Goal: Task Accomplishment & Management: Manage account settings

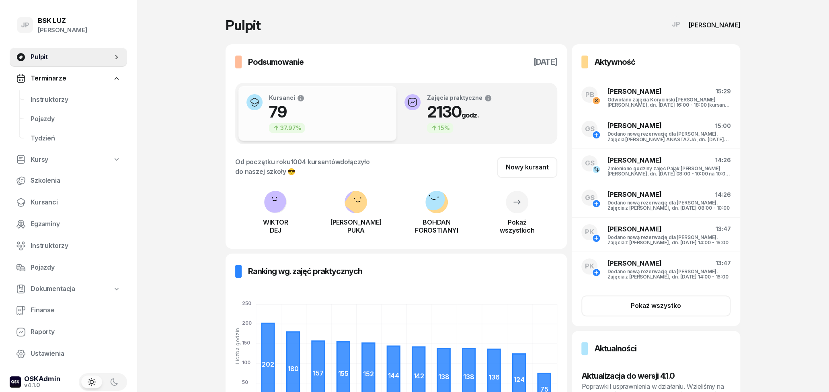
click at [59, 158] on link "Kursy" at bounding box center [68, 159] width 117 height 18
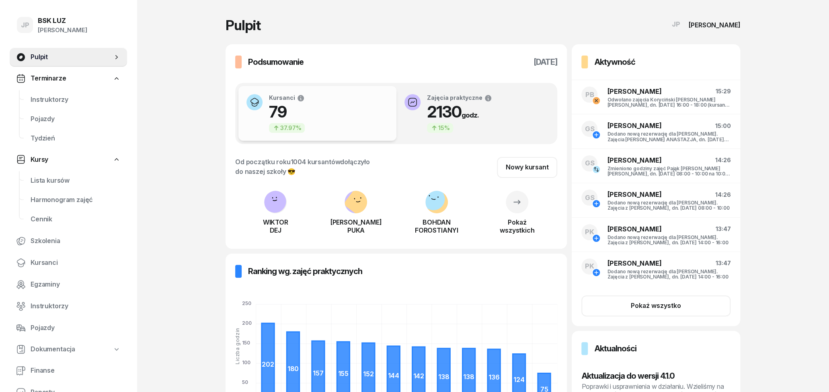
select select
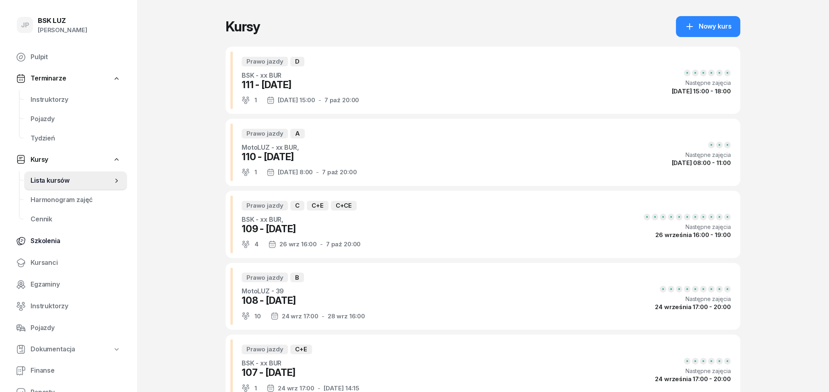
click at [37, 246] on link "Szkolenia" at bounding box center [68, 240] width 117 height 19
select select "createdAt-desc"
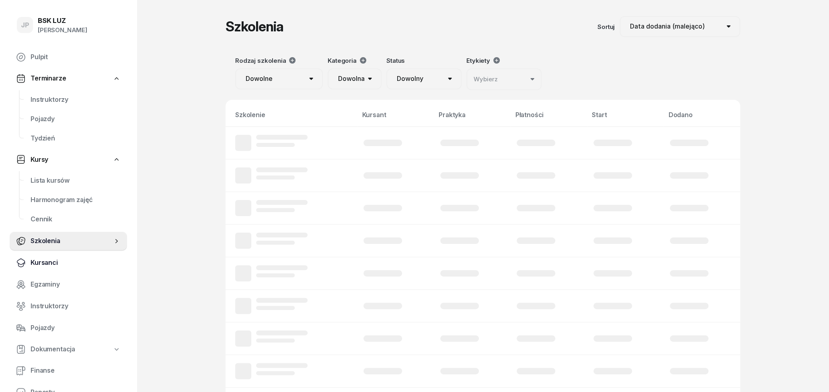
click at [38, 263] on span "Kursanci" at bounding box center [76, 262] width 90 height 10
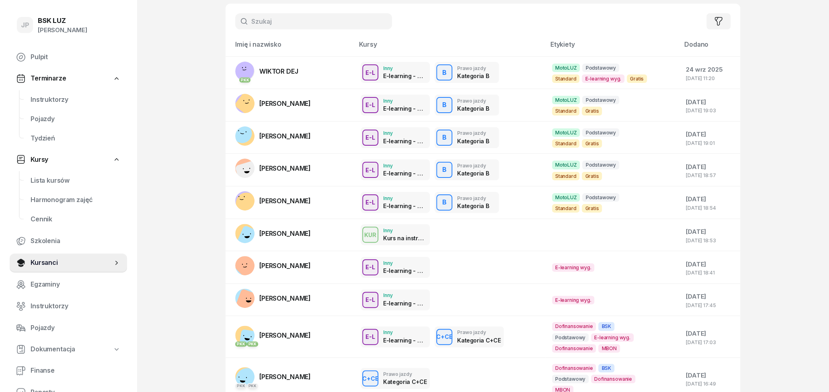
scroll to position [84, 0]
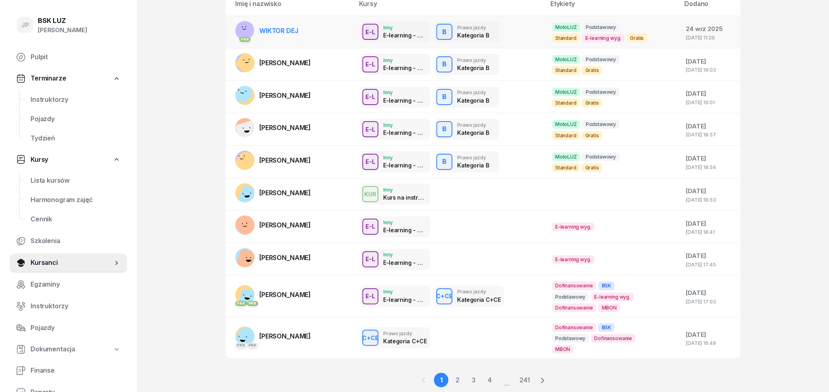
click at [289, 25] on link "PKK WIKTOR DEJ" at bounding box center [266, 30] width 63 height 19
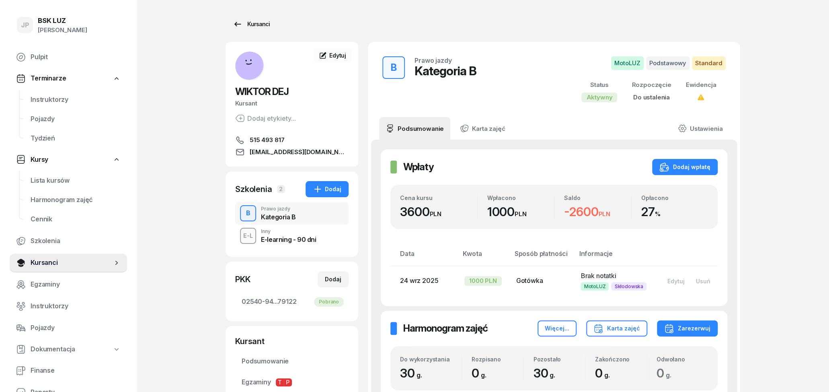
click at [256, 25] on div "Kursanci" at bounding box center [251, 24] width 37 height 10
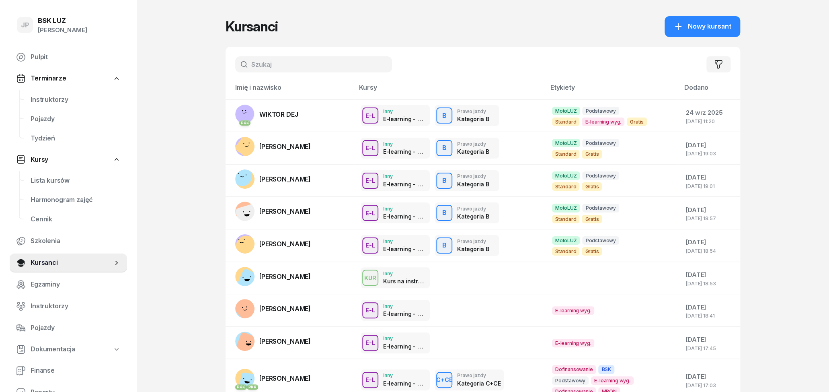
click at [294, 59] on input "text" at bounding box center [313, 64] width 157 height 16
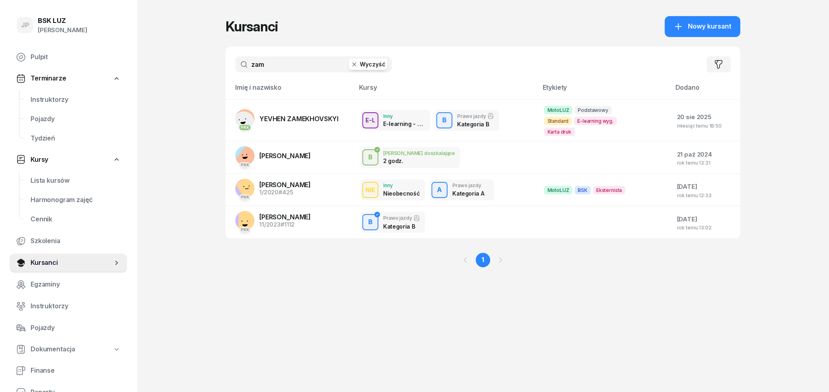
type input "zam"
drag, startPoint x: 316, startPoint y: 68, endPoint x: 224, endPoint y: 68, distance: 92.5
click at [235, 68] on input "zam" at bounding box center [313, 64] width 157 height 16
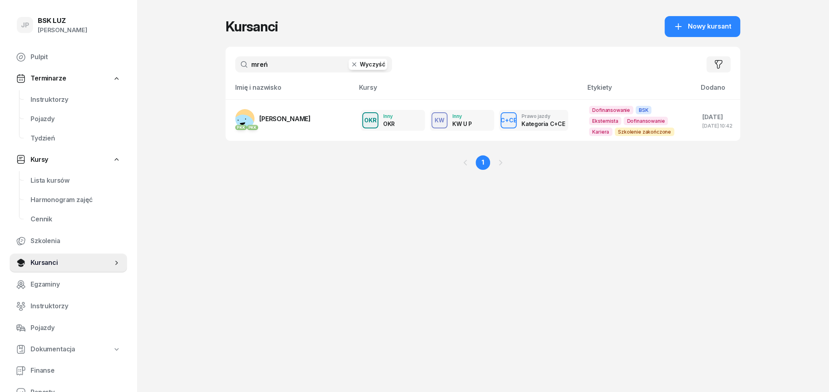
type input "mreń"
click at [285, 132] on td "PKK PKK [PERSON_NAME][GEOGRAPHIC_DATA]" at bounding box center [290, 119] width 129 height 41
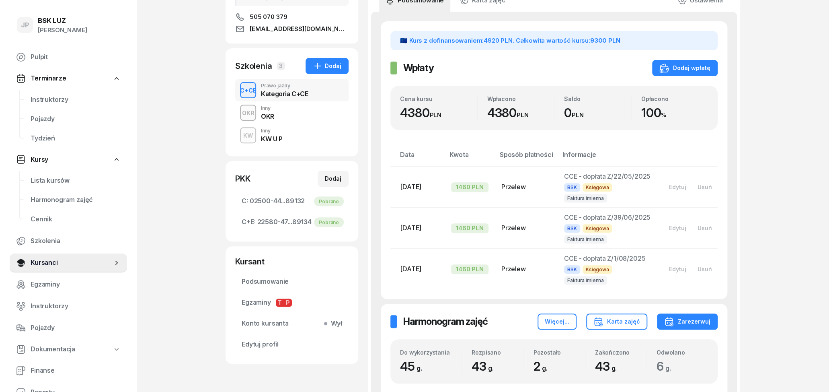
scroll to position [125, 0]
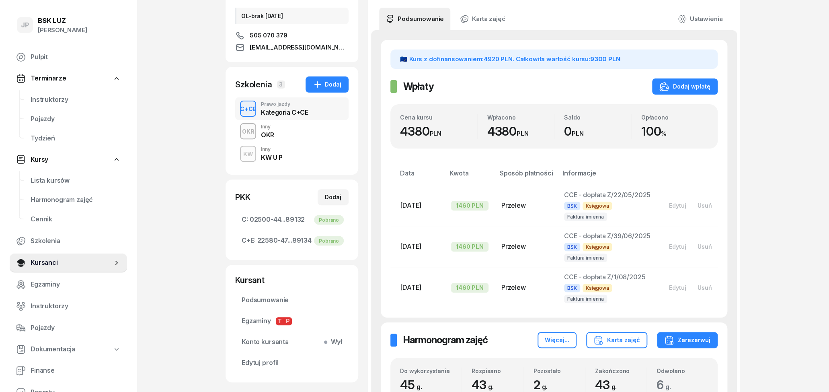
click at [298, 135] on div "OKR Inny OKR" at bounding box center [291, 131] width 113 height 23
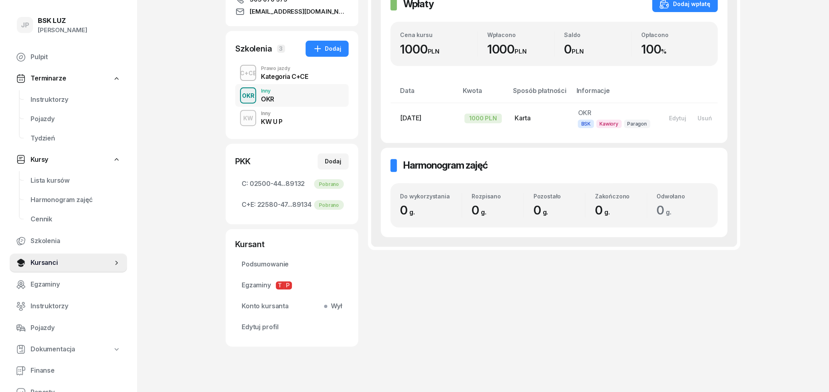
scroll to position [167, 0]
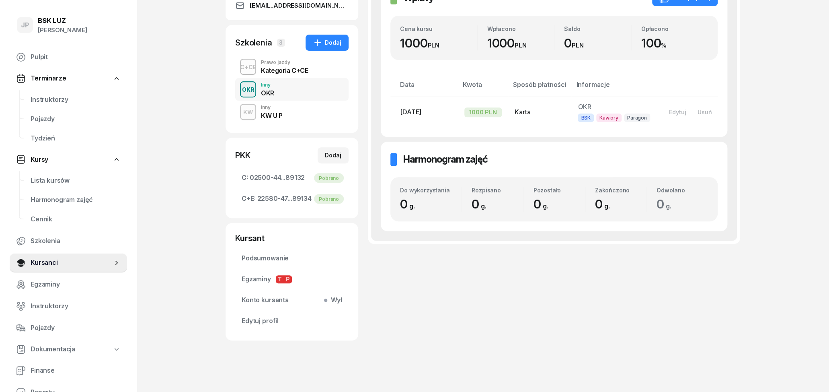
click at [299, 121] on div "KW Inny KW U P" at bounding box center [291, 111] width 113 height 23
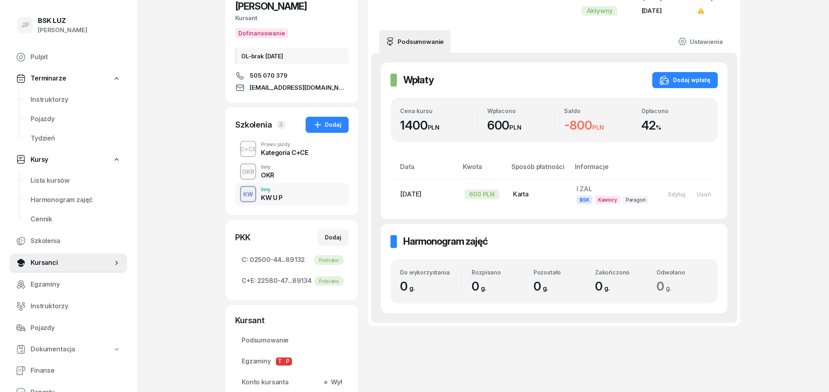
scroll to position [42, 0]
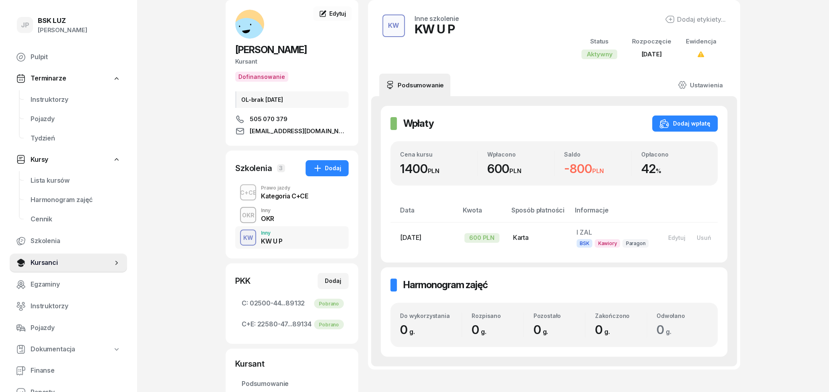
click at [275, 191] on div "Kategoria C+CE" at bounding box center [284, 194] width 47 height 9
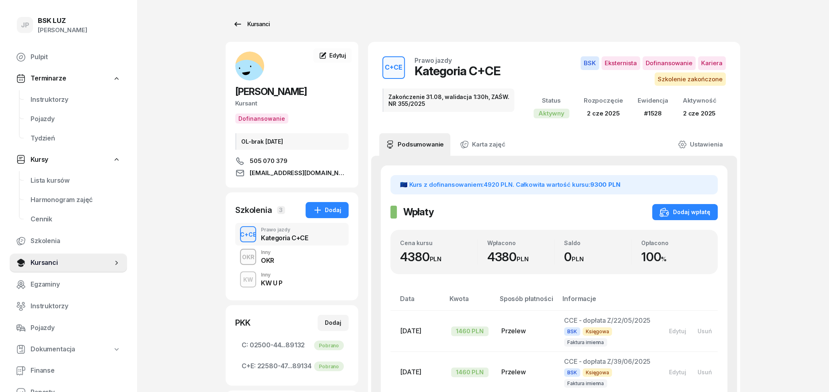
click at [229, 28] on link "Kursanci" at bounding box center [251, 24] width 51 height 16
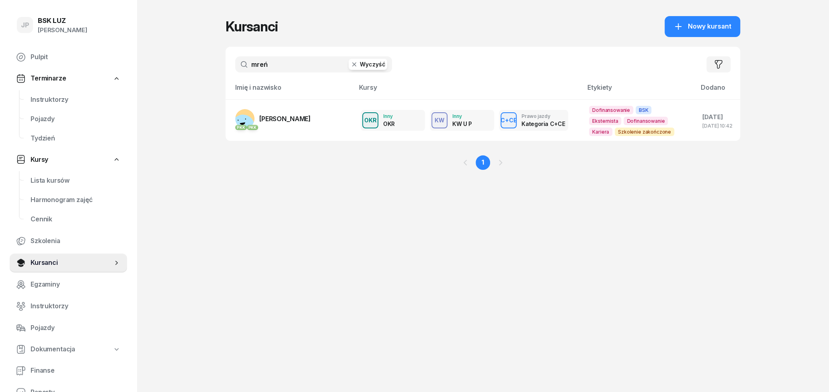
drag, startPoint x: 280, startPoint y: 66, endPoint x: 230, endPoint y: 64, distance: 49.5
click at [235, 64] on input "mreń" at bounding box center [313, 64] width 157 height 16
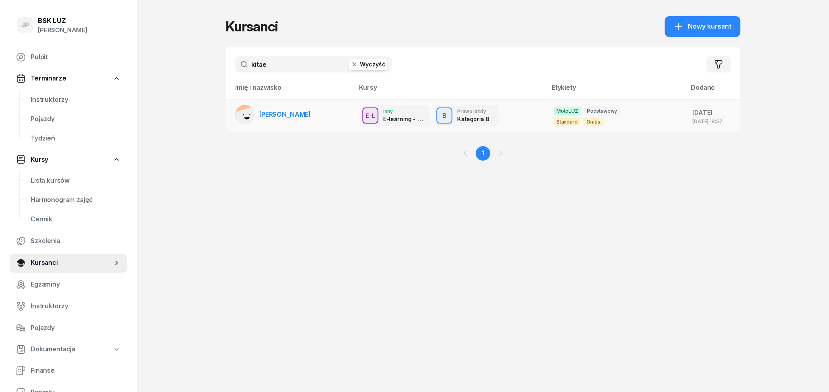
type input "kitae"
click at [285, 112] on span "[PERSON_NAME]" at bounding box center [284, 114] width 51 height 8
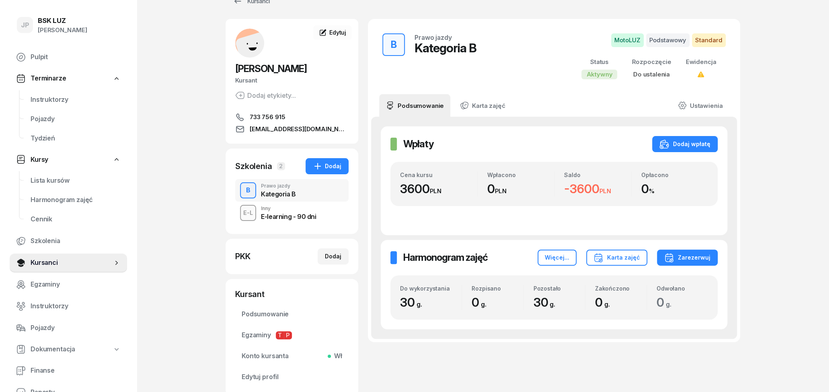
scroll to position [42, 0]
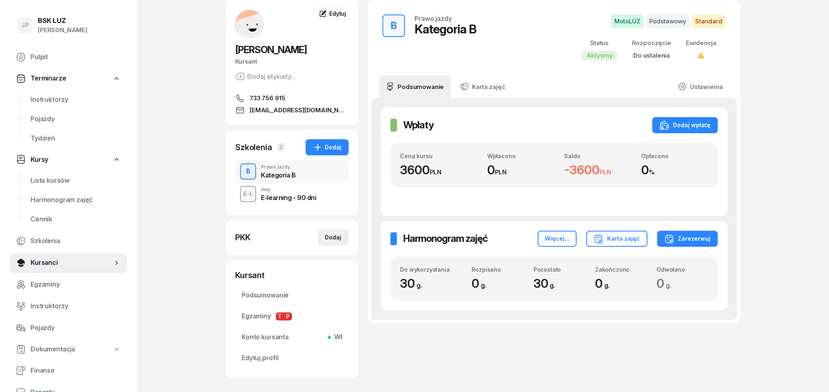
click at [333, 239] on div "Dodaj" at bounding box center [333, 237] width 16 height 10
select select
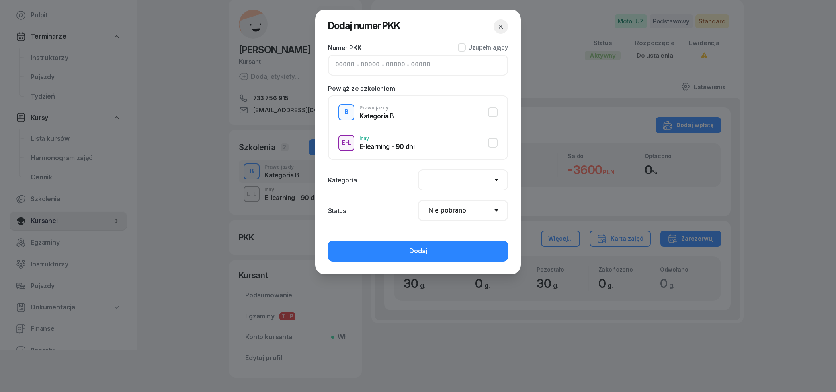
click at [339, 67] on input at bounding box center [344, 65] width 19 height 10
type input "22560"
type input "92240"
type input "68623"
type input "89122"
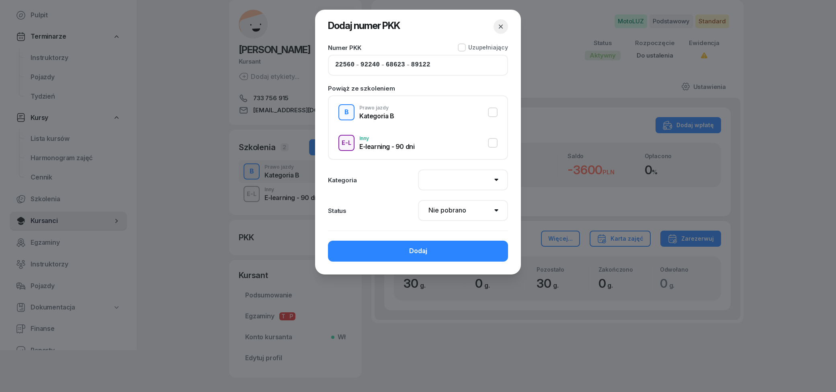
click at [399, 117] on button "B Prawo jazdy Kategoria B" at bounding box center [417, 112] width 159 height 16
select select "B"
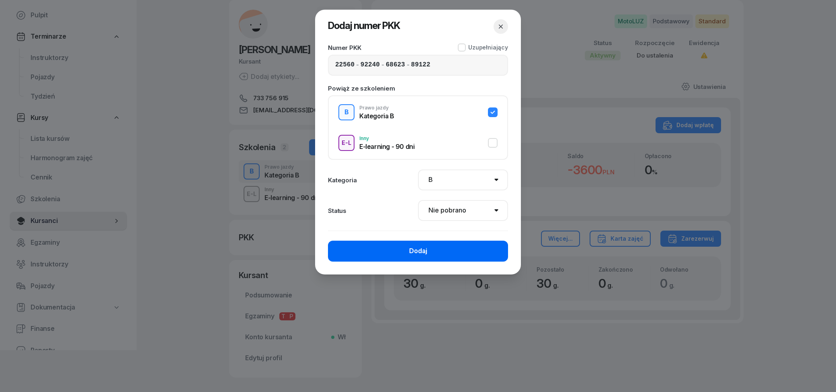
click at [435, 247] on button "Dodaj" at bounding box center [418, 250] width 180 height 21
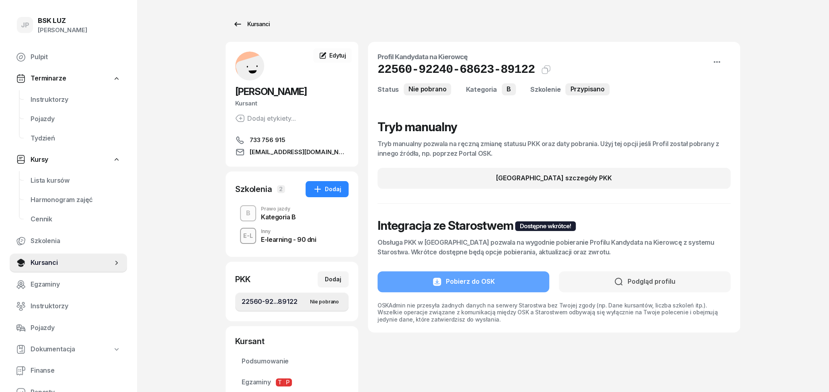
click at [239, 23] on icon at bounding box center [238, 24] width 10 height 10
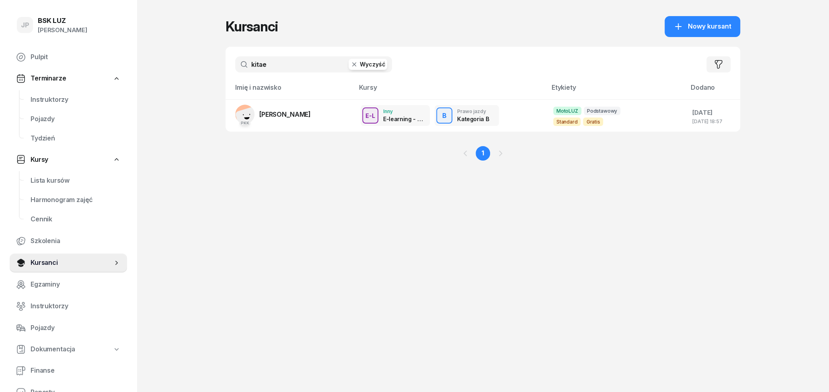
click at [356, 62] on icon "button" at bounding box center [354, 64] width 8 height 8
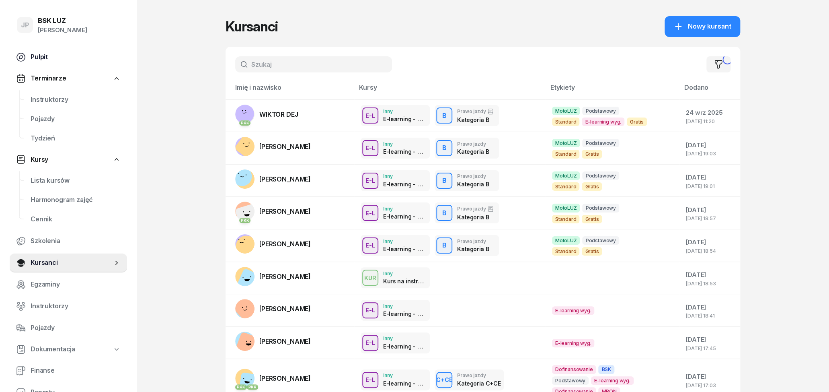
click at [35, 53] on span "Pulpit" at bounding box center [76, 57] width 90 height 10
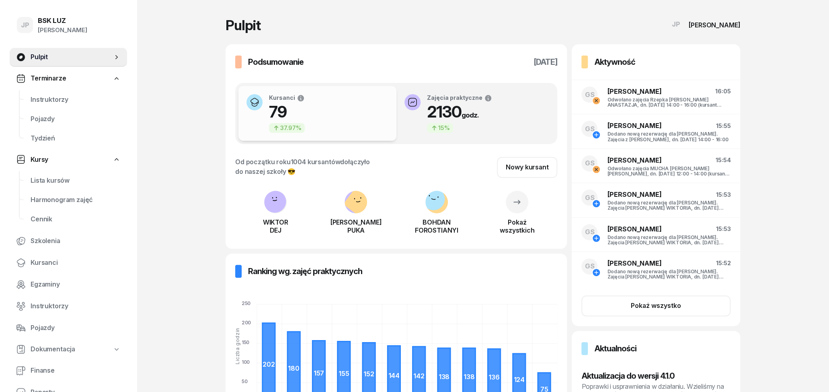
click at [58, 80] on span "Terminarze" at bounding box center [48, 78] width 35 height 10
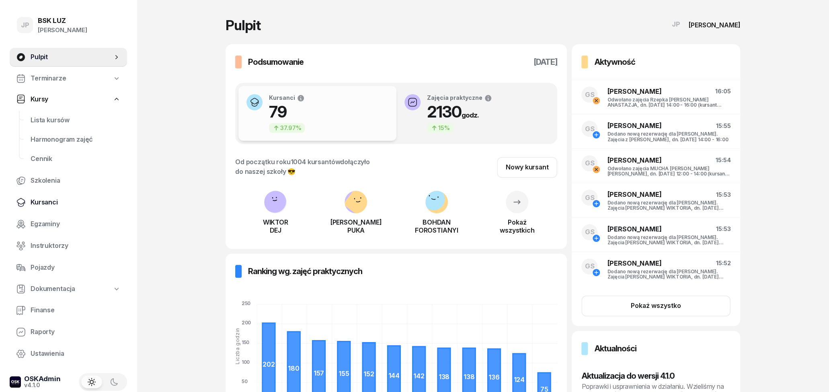
click at [61, 204] on span "Kursanci" at bounding box center [76, 202] width 90 height 10
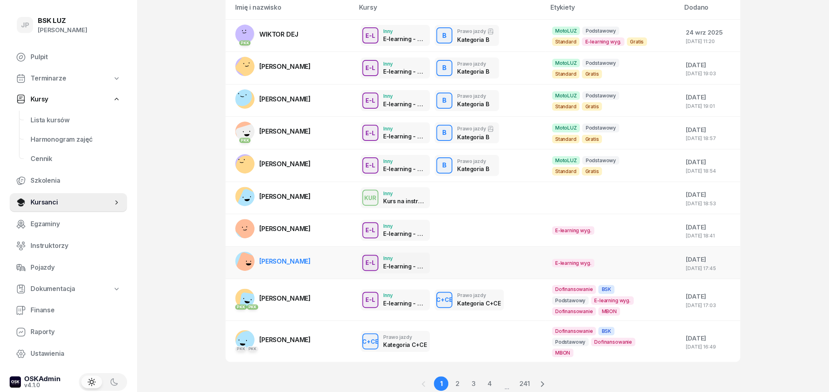
scroll to position [110, 0]
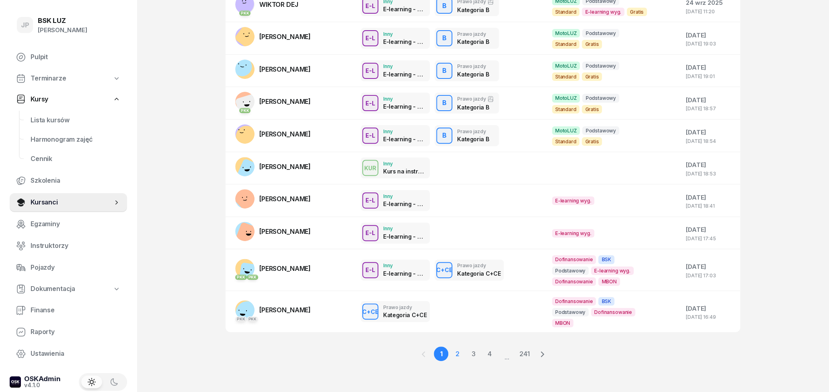
click at [457, 355] on link "2" at bounding box center [457, 353] width 14 height 14
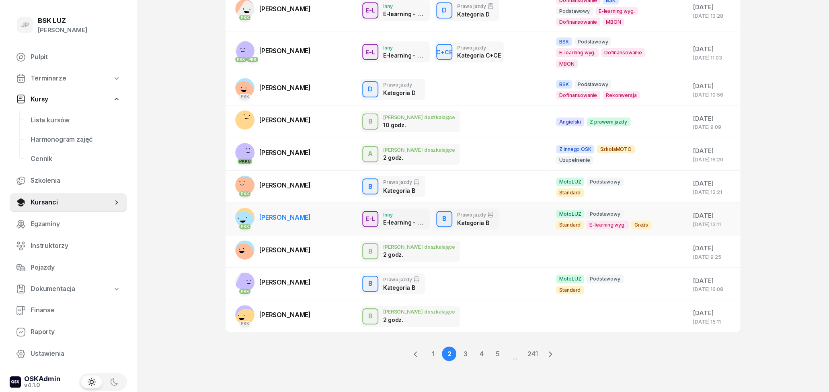
click at [259, 222] on link "PKK [PERSON_NAME]" at bounding box center [273, 216] width 76 height 19
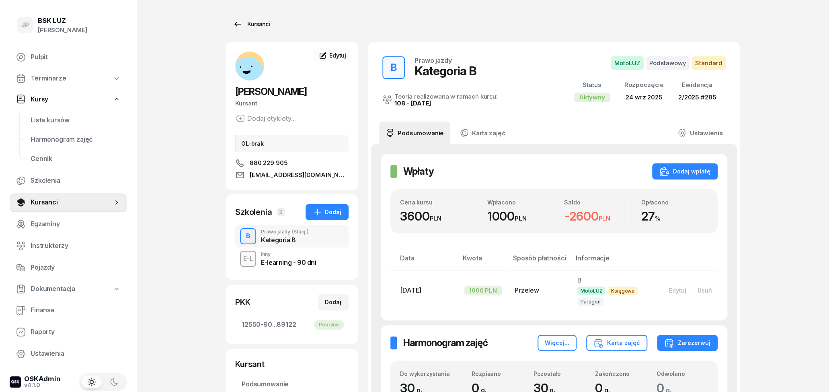
click at [255, 24] on div "Kursanci" at bounding box center [251, 24] width 37 height 10
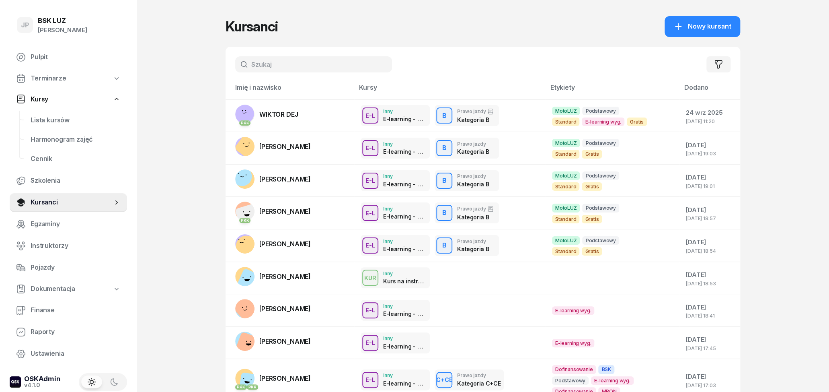
click at [295, 64] on input "text" at bounding box center [313, 64] width 157 height 16
type input "nalepka"
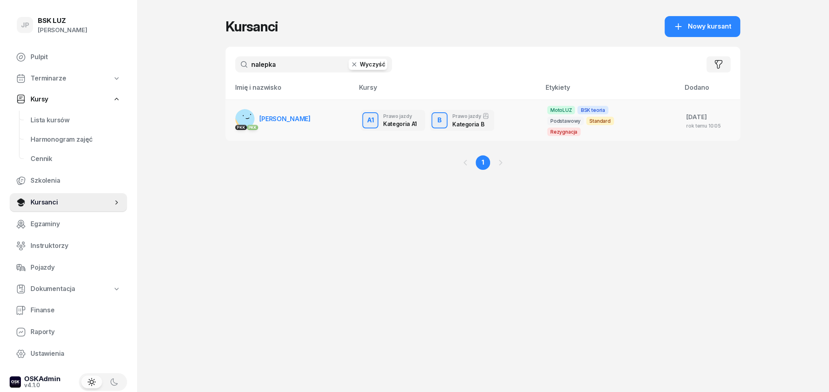
click at [299, 128] on link "PKK PKK [GEOGRAPHIC_DATA][PERSON_NAME]" at bounding box center [273, 118] width 76 height 19
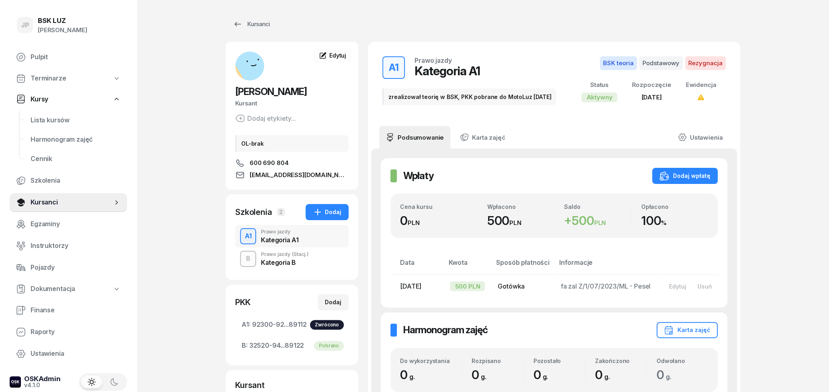
scroll to position [42, 0]
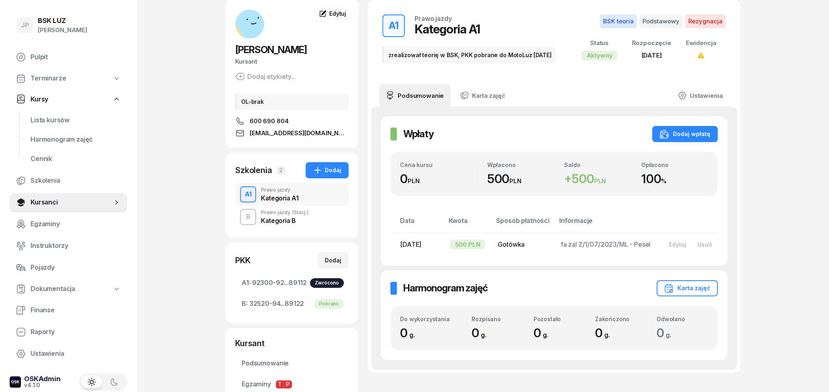
click at [299, 219] on div "Kategoria B" at bounding box center [285, 220] width 48 height 6
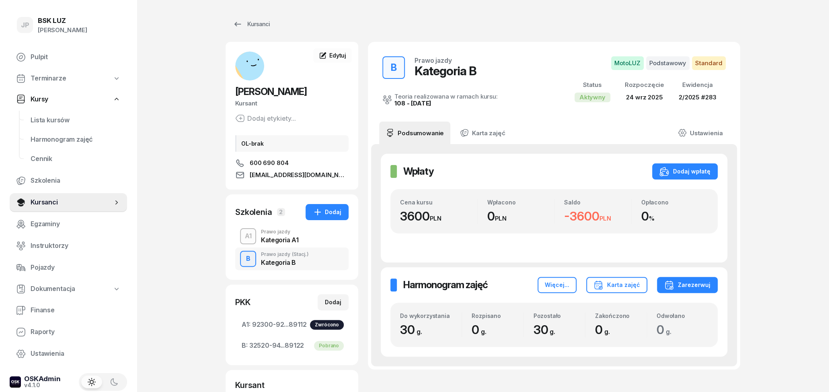
click at [272, 237] on div "Kategoria A1" at bounding box center [279, 239] width 37 height 6
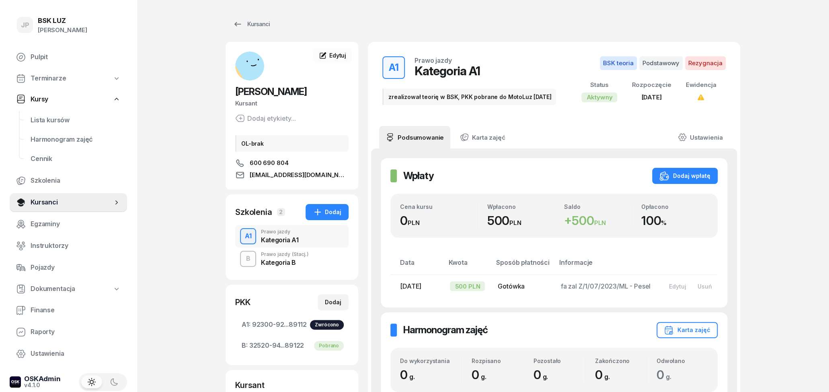
click at [273, 261] on div "Kategoria B" at bounding box center [285, 262] width 48 height 6
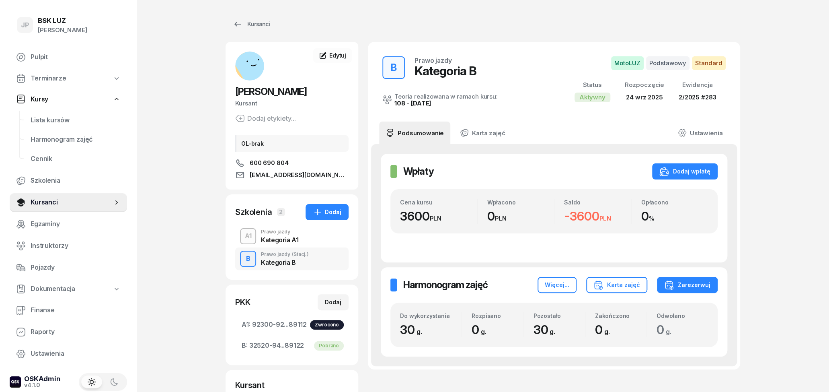
click at [278, 238] on div "Kategoria A1" at bounding box center [279, 239] width 37 height 6
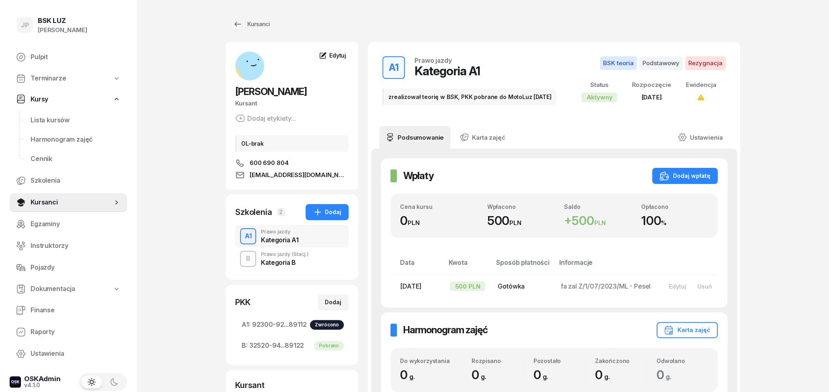
drag, startPoint x: 562, startPoint y: 220, endPoint x: 599, endPoint y: 221, distance: 36.6
click at [597, 220] on div "Saldo + 500 PLN" at bounding box center [592, 215] width 77 height 25
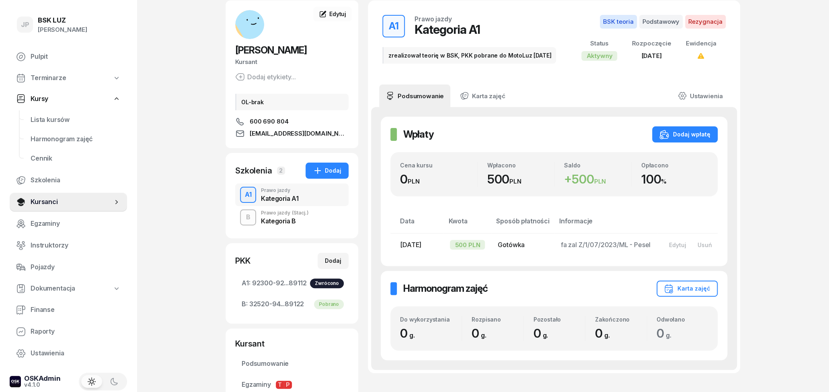
scroll to position [42, 0]
click at [502, 139] on div "Wpłaty Wpłaty Dodaj wpłatę" at bounding box center [553, 134] width 327 height 16
click at [301, 221] on div "Kategoria B" at bounding box center [285, 220] width 48 height 6
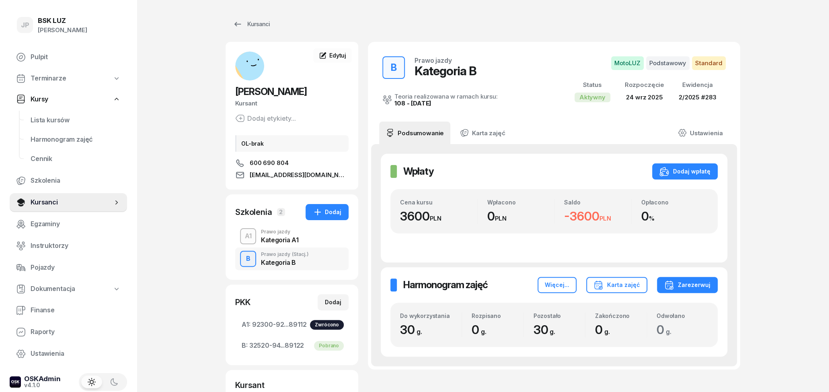
click at [283, 237] on div "Kategoria A1" at bounding box center [279, 239] width 37 height 6
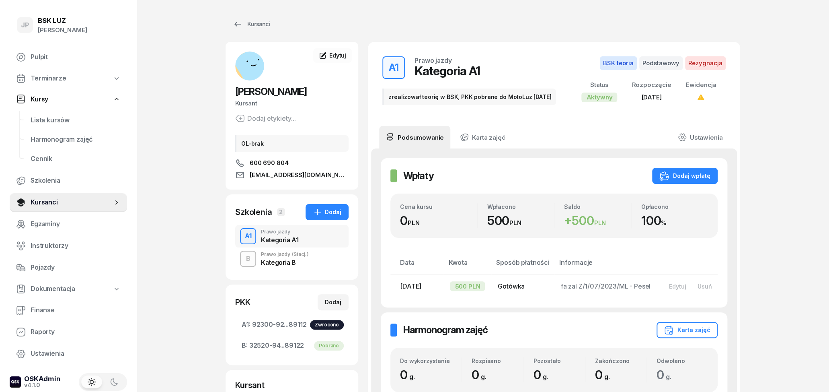
click at [284, 262] on div "Kategoria B" at bounding box center [285, 262] width 48 height 6
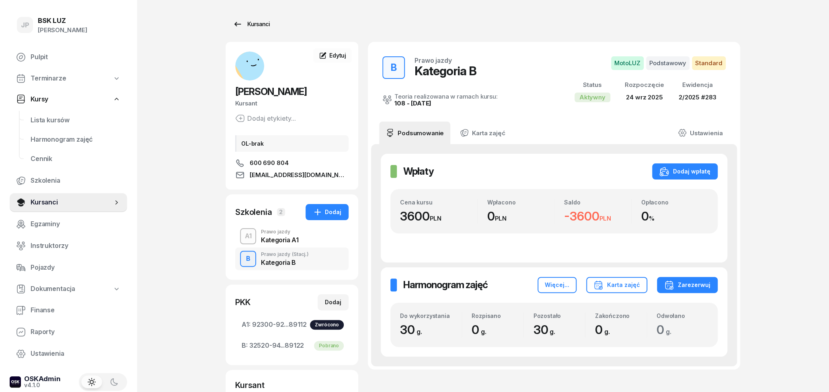
click at [248, 25] on div "Kursanci" at bounding box center [251, 24] width 37 height 10
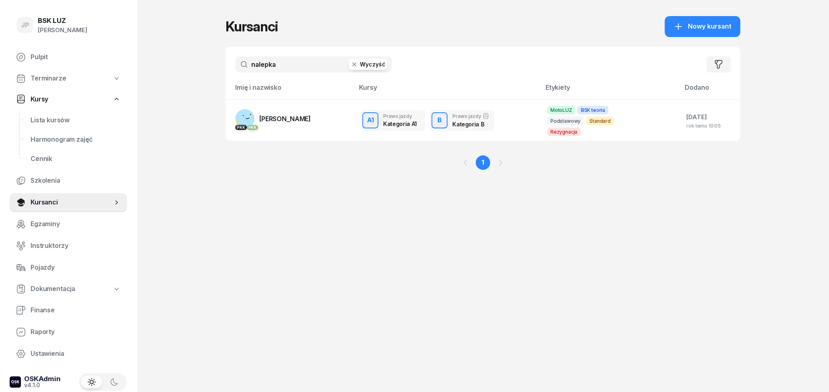
drag, startPoint x: 280, startPoint y: 66, endPoint x: 242, endPoint y: 66, distance: 37.8
click at [242, 65] on input "nalepka" at bounding box center [313, 64] width 157 height 16
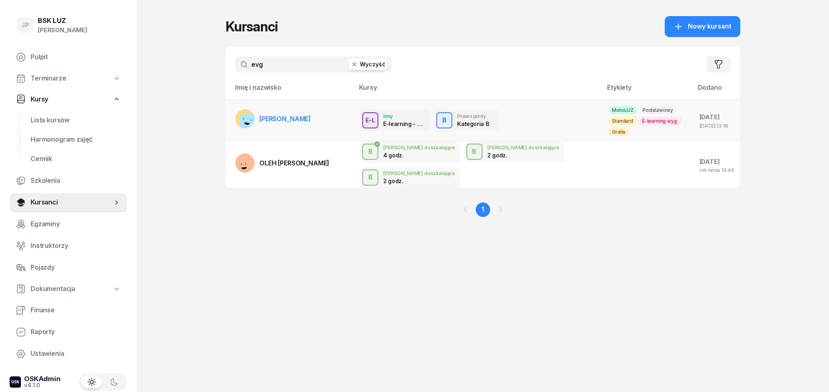
type input "evg"
click at [287, 116] on span "[PERSON_NAME]" at bounding box center [284, 119] width 51 height 8
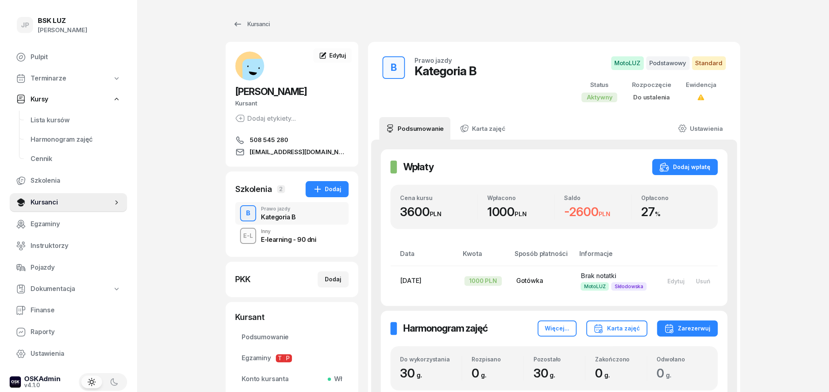
click at [292, 151] on span "[EMAIL_ADDRESS][DOMAIN_NAME]" at bounding box center [299, 152] width 99 height 10
click at [341, 59] on div "Edytuj" at bounding box center [332, 55] width 27 height 8
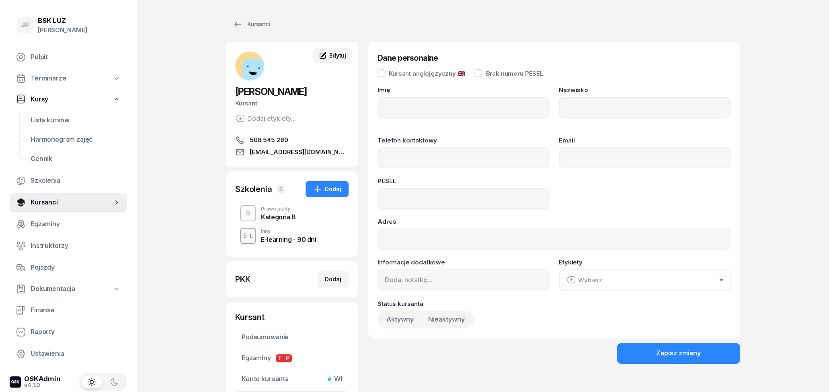
type input "EVGHENI"
type input "COROLIOV"
type input "508545280"
type input "[EMAIL_ADDRESS][DOMAIN_NAME]"
type input "05241313971"
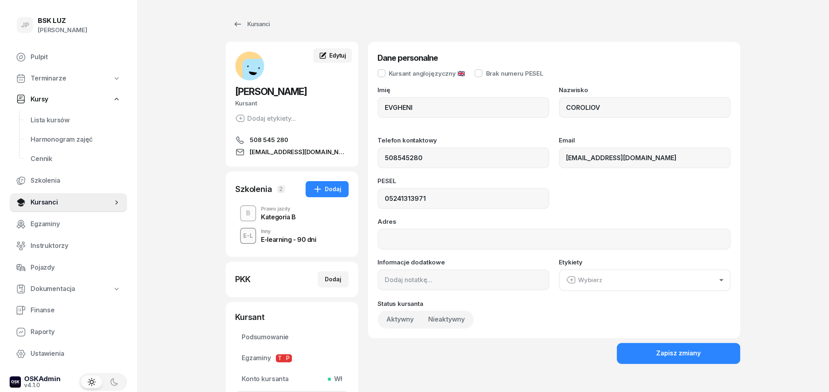
type input "508 545 280"
click at [572, 159] on input "[EMAIL_ADDRESS][DOMAIN_NAME]" at bounding box center [645, 157] width 172 height 21
type input "[EMAIL_ADDRESS][DOMAIN_NAME]"
click at [592, 178] on div "PESEL 05241313971" at bounding box center [553, 193] width 353 height 31
click at [644, 357] on button "Zapisz zmiany" at bounding box center [678, 352] width 123 height 21
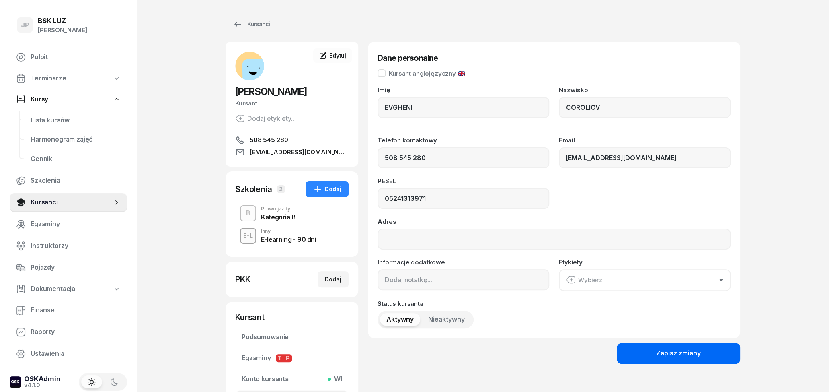
click at [656, 355] on button "Zapisz zmiany" at bounding box center [678, 352] width 123 height 21
click at [626, 342] on button "Zapisz zmiany" at bounding box center [678, 352] width 123 height 21
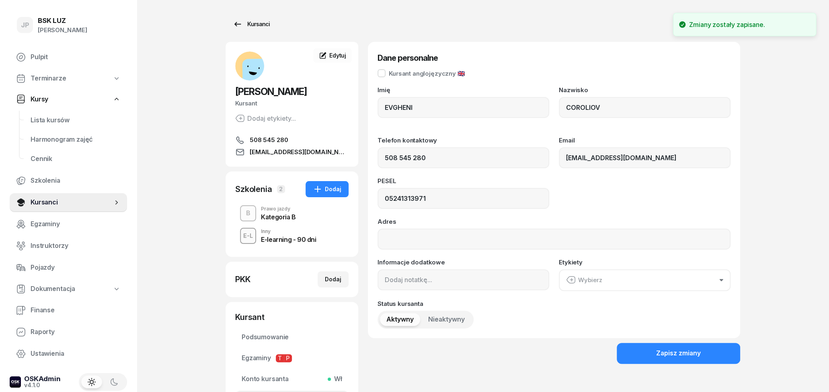
click at [238, 22] on icon at bounding box center [238, 24] width 10 height 10
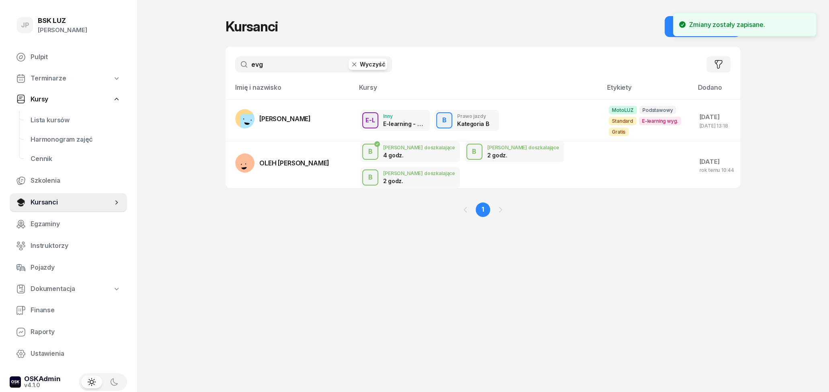
drag, startPoint x: 287, startPoint y: 68, endPoint x: 205, endPoint y: 67, distance: 81.2
click at [235, 68] on input "evg" at bounding box center [313, 64] width 157 height 16
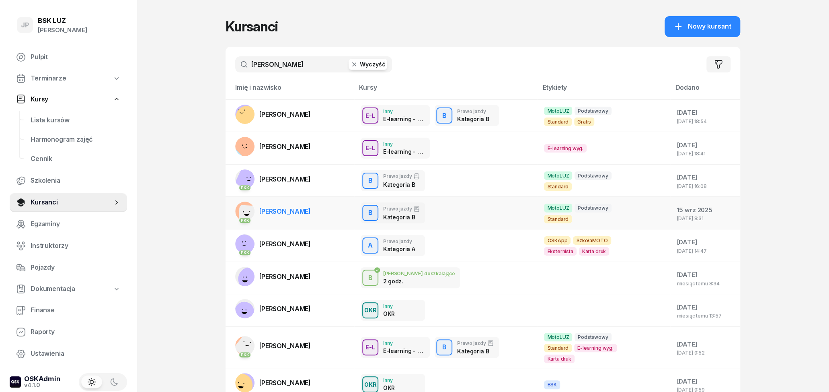
type input "[PERSON_NAME]"
click at [280, 212] on span "[PERSON_NAME]" at bounding box center [284, 211] width 51 height 8
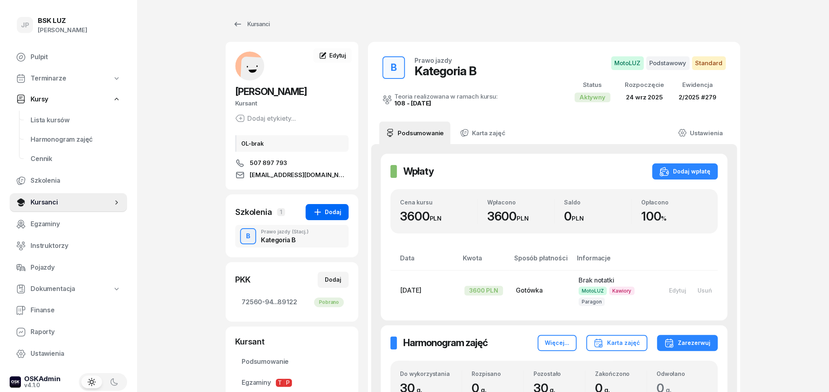
click at [334, 206] on button "Dodaj" at bounding box center [327, 212] width 43 height 16
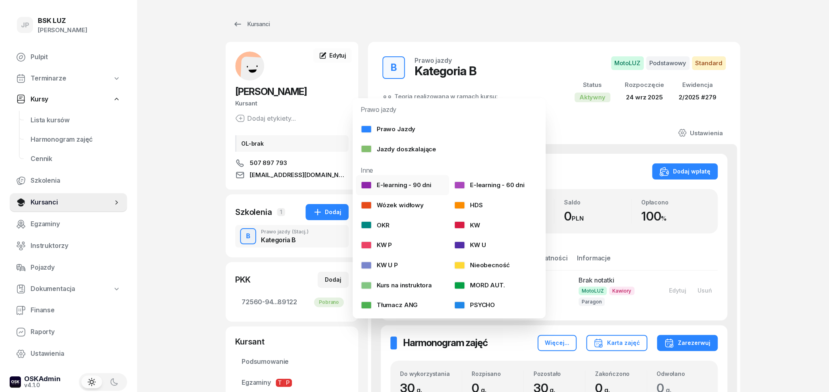
click at [428, 186] on div "E-learning - 90 dni" at bounding box center [396, 185] width 71 height 10
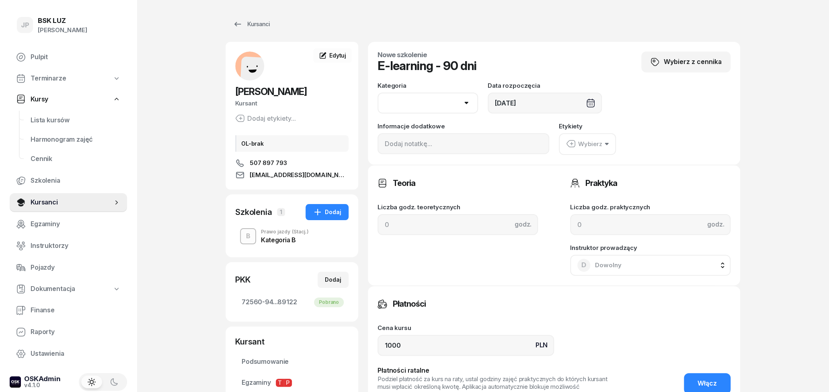
select select "B"
click option "B" at bounding box center [0, 0] width 0 height 0
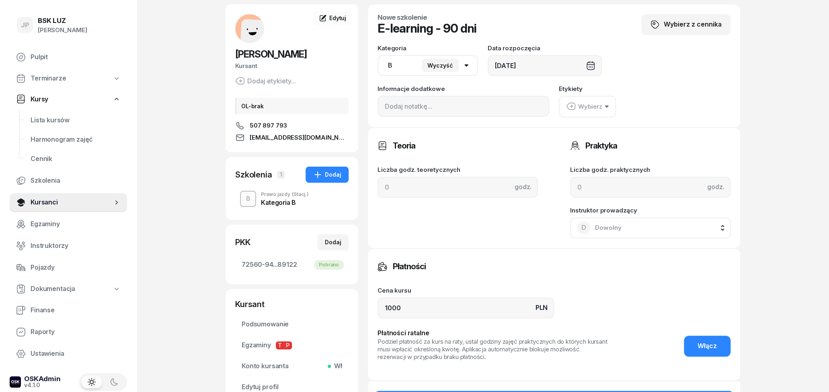
scroll to position [125, 0]
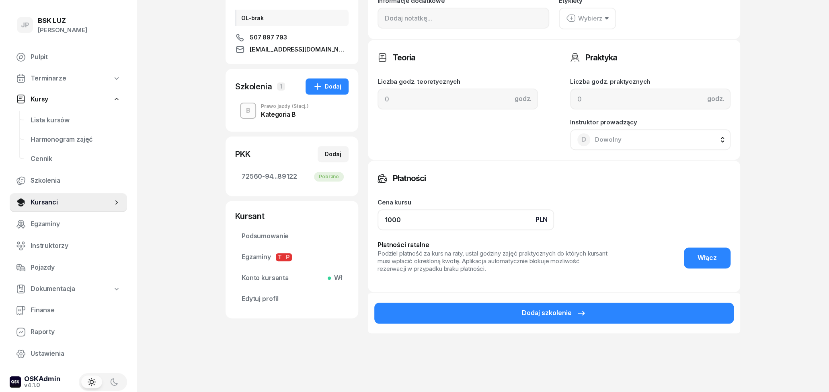
drag, startPoint x: 413, startPoint y: 214, endPoint x: 355, endPoint y: 221, distance: 58.7
click at [377, 221] on input "1000" at bounding box center [465, 219] width 176 height 21
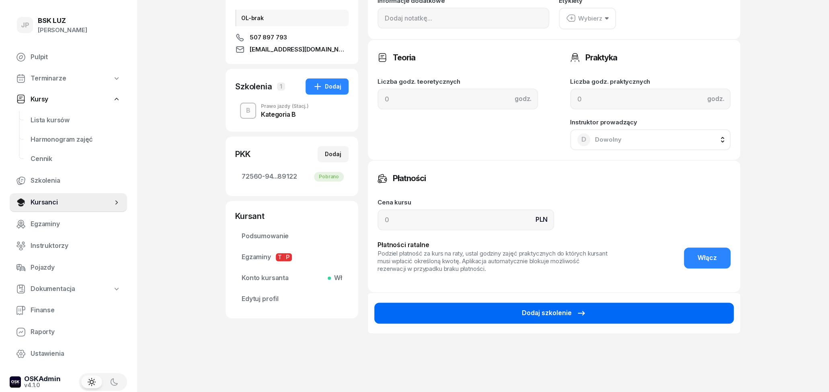
click at [493, 318] on button "Dodaj szkolenie" at bounding box center [553, 312] width 359 height 21
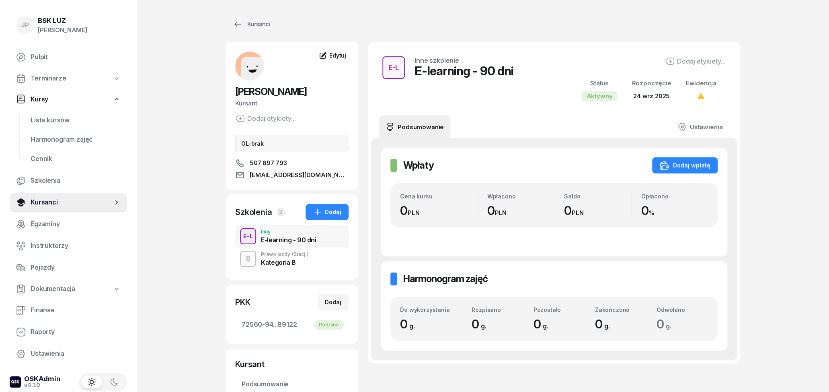
click at [295, 236] on div "E-learning - 90 dni" at bounding box center [288, 239] width 55 height 6
click at [716, 124] on link "Ustawienia" at bounding box center [699, 126] width 57 height 23
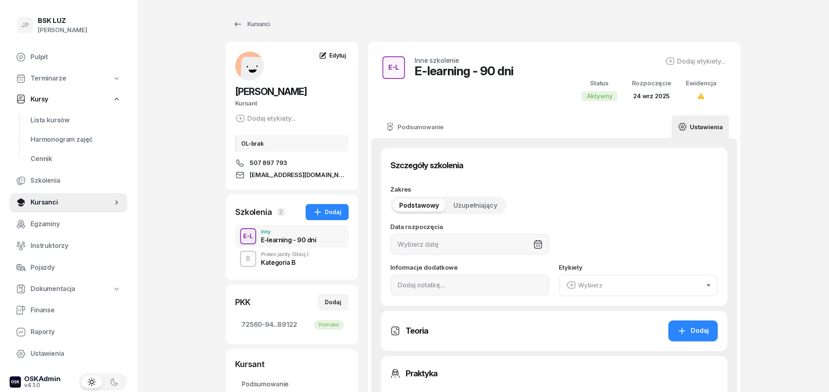
type input "[DATE]"
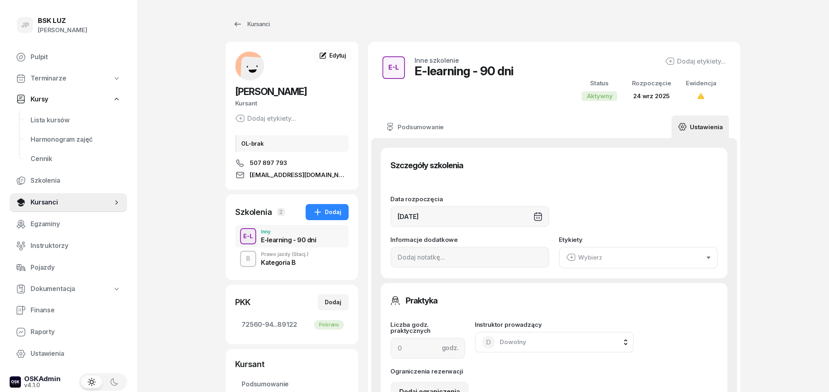
click at [612, 258] on button "Wybierz" at bounding box center [638, 257] width 159 height 22
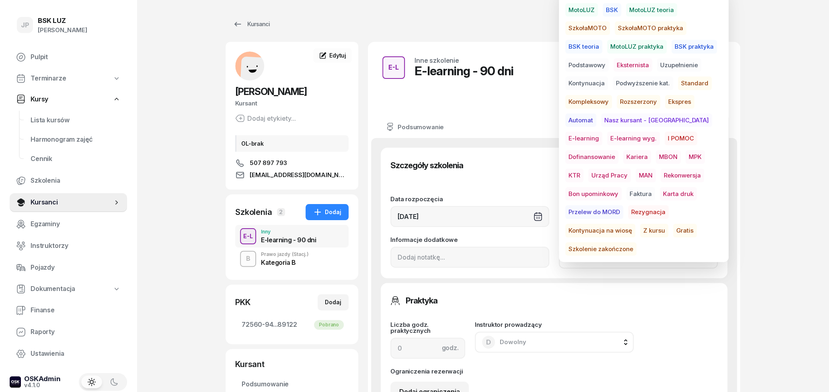
click at [673, 229] on span "Gratis" at bounding box center [685, 231] width 24 height 14
click at [545, 186] on div "Szczegóły szkolenia Data rozpoczęcia [DATE] Informacje dodatkowe Etykiety Gratis" at bounding box center [554, 213] width 347 height 130
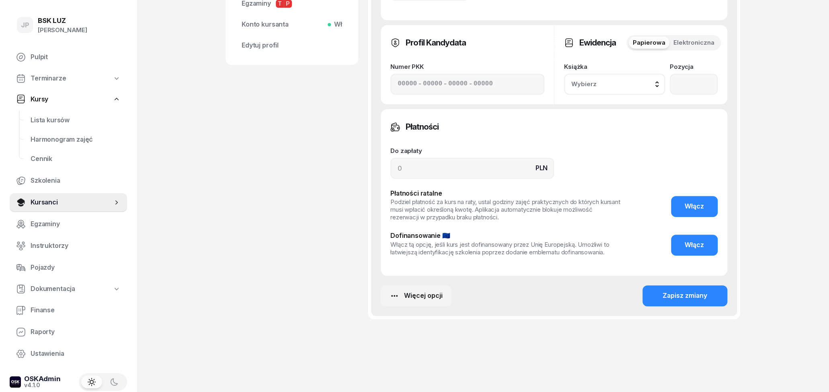
scroll to position [406, 0]
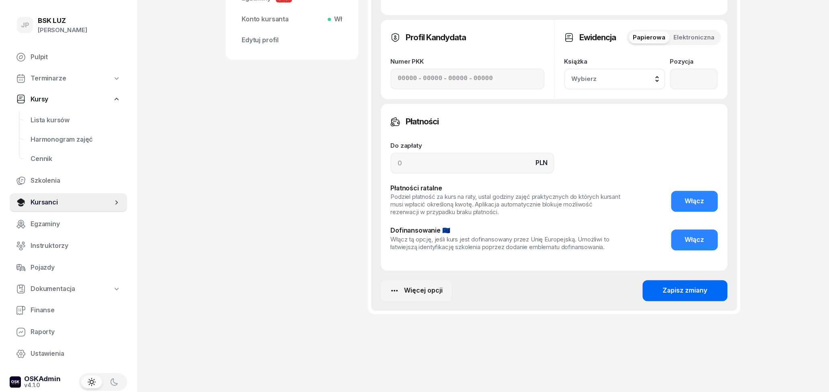
click at [681, 289] on div "Zapisz zmiany" at bounding box center [684, 290] width 45 height 10
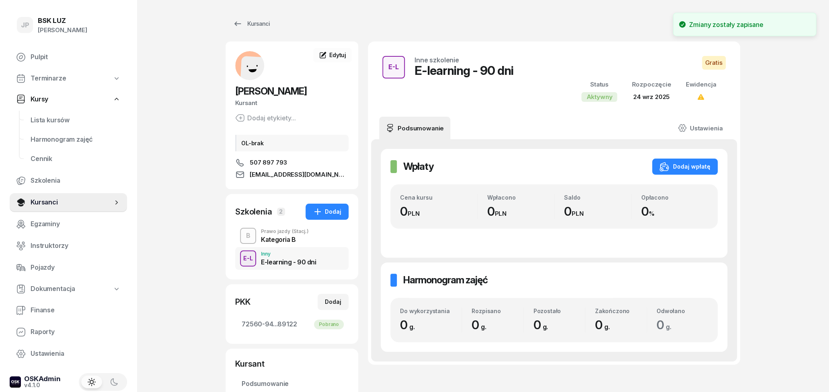
scroll to position [0, 0]
click at [343, 54] on span "Edytuj" at bounding box center [337, 55] width 17 height 7
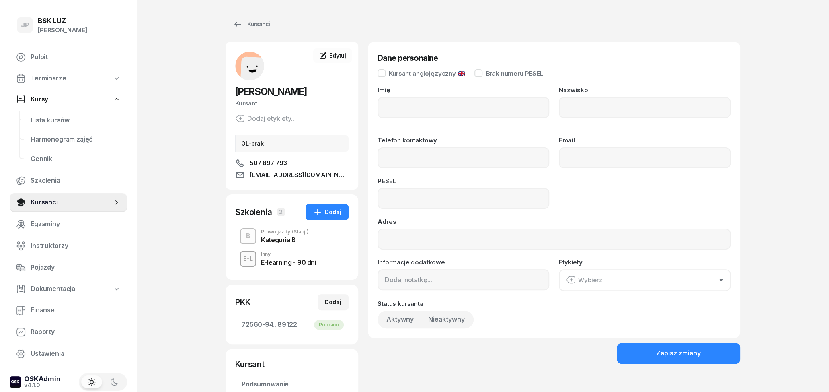
type input "[PERSON_NAME]"
type input "507897793"
type input "[EMAIL_ADDRESS][DOMAIN_NAME]"
type input "07273107591"
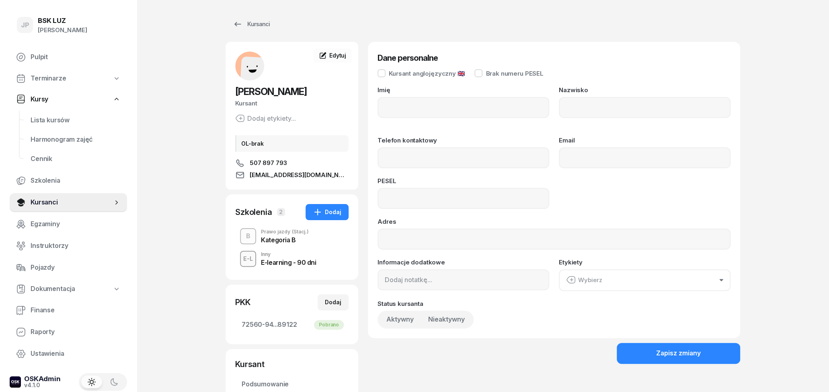
type input "OL-brak"
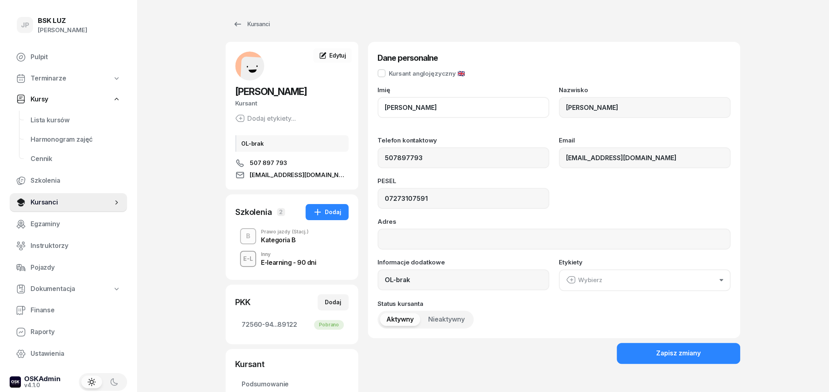
drag, startPoint x: 449, startPoint y: 109, endPoint x: 371, endPoint y: 109, distance: 77.6
click at [371, 109] on div "Dane personalne Kursant anglojęzyczny 🇬🇧 Imię [PERSON_NAME] [PERSON_NAME] Telef…" at bounding box center [554, 190] width 372 height 296
drag, startPoint x: 398, startPoint y: 108, endPoint x: 376, endPoint y: 108, distance: 21.3
click at [377, 108] on input "[PERSON_NAME]" at bounding box center [463, 107] width 172 height 21
drag, startPoint x: 607, startPoint y: 106, endPoint x: 544, endPoint y: 110, distance: 63.2
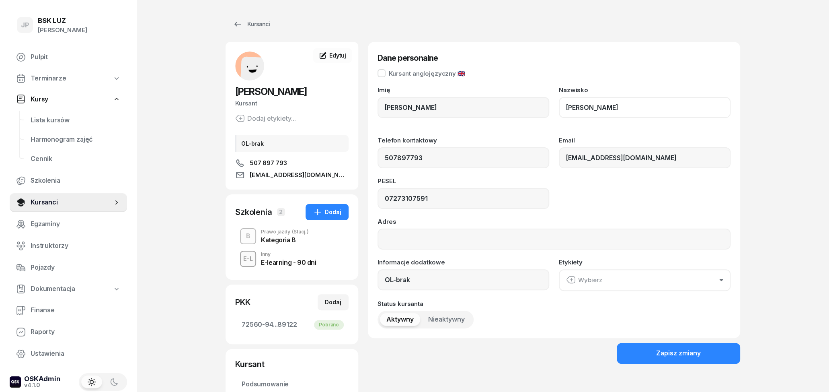
click at [559, 110] on input "[PERSON_NAME]" at bounding box center [645, 107] width 172 height 21
drag, startPoint x: 433, startPoint y: 198, endPoint x: 395, endPoint y: 200, distance: 38.2
click at [377, 199] on input "07273107591" at bounding box center [463, 198] width 172 height 21
drag, startPoint x: 494, startPoint y: 154, endPoint x: 375, endPoint y: 158, distance: 119.4
click at [377, 155] on input "507897793" at bounding box center [463, 157] width 172 height 21
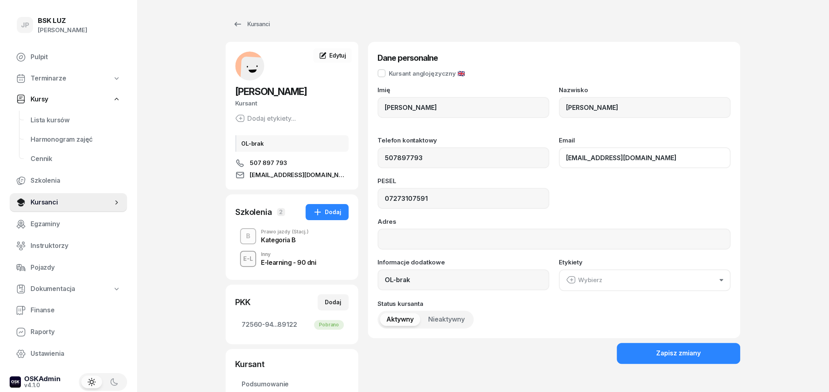
drag, startPoint x: 651, startPoint y: 158, endPoint x: 554, endPoint y: 158, distance: 96.5
click at [559, 158] on input "[EMAIL_ADDRESS][DOMAIN_NAME]" at bounding box center [645, 157] width 172 height 21
click at [603, 215] on div "Imię [PERSON_NAME] [PERSON_NAME] Telefon kontaktowy 507897793 Email [EMAIL_ADDR…" at bounding box center [553, 207] width 353 height 241
click at [664, 354] on div "Zapisz zmiany" at bounding box center [678, 353] width 45 height 10
click at [251, 22] on div "Kursanci" at bounding box center [251, 24] width 37 height 10
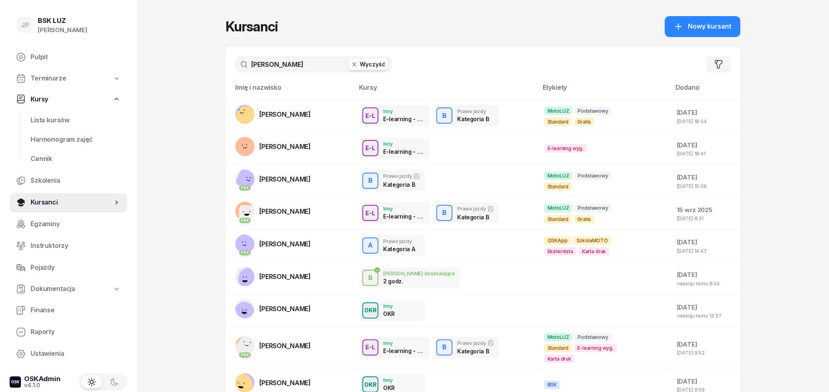
drag, startPoint x: 283, startPoint y: 67, endPoint x: 242, endPoint y: 64, distance: 41.1
click at [242, 64] on input "[PERSON_NAME]" at bounding box center [313, 64] width 157 height 16
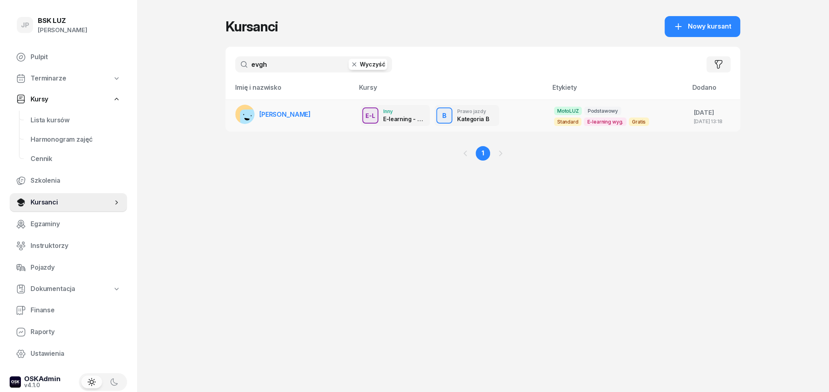
type input "evgh"
click at [285, 105] on link "[PERSON_NAME]" at bounding box center [273, 114] width 76 height 19
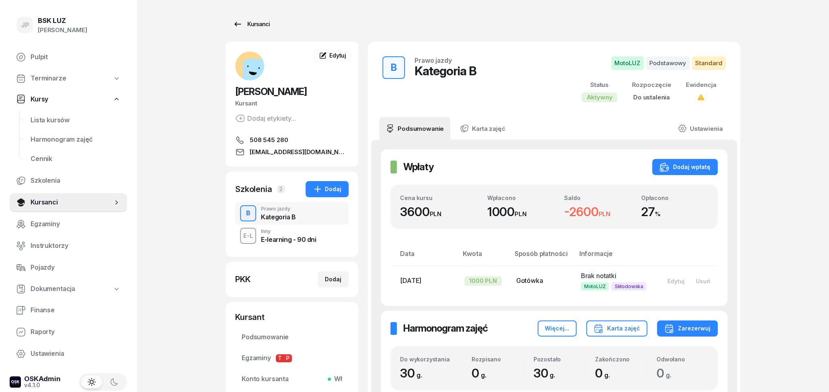
click at [249, 24] on div "Kursanci" at bounding box center [251, 24] width 37 height 10
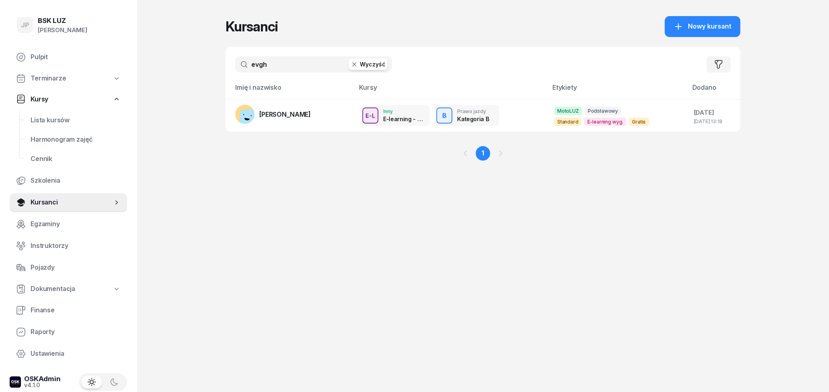
drag, startPoint x: 279, startPoint y: 61, endPoint x: 225, endPoint y: 61, distance: 53.9
click at [235, 61] on input "evgh" at bounding box center [313, 64] width 157 height 16
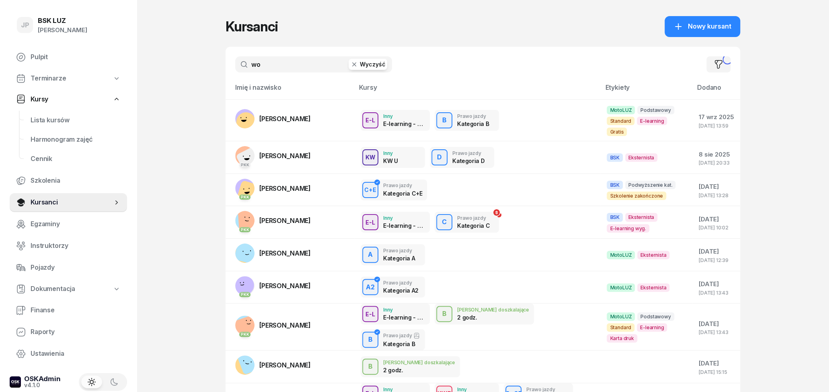
type input "w"
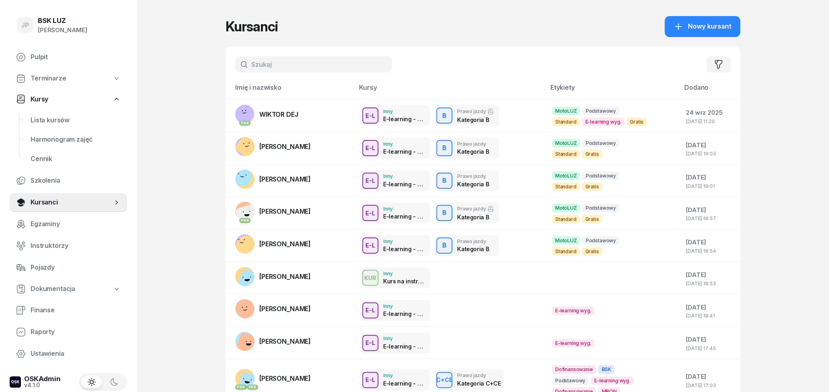
click at [283, 65] on input "text" at bounding box center [313, 64] width 157 height 16
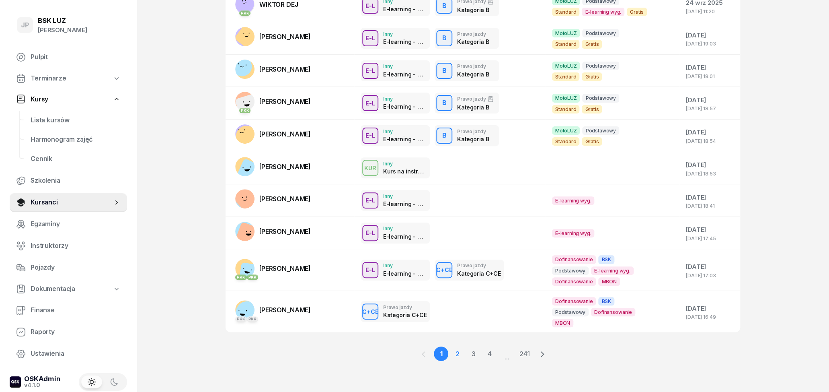
click at [457, 350] on link "2" at bounding box center [457, 353] width 14 height 14
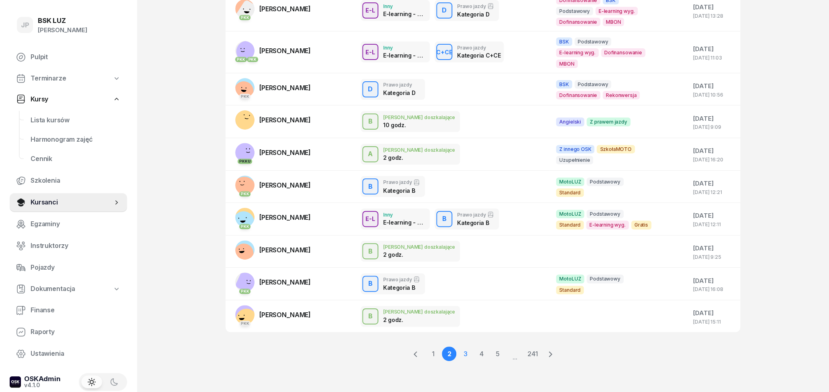
click at [466, 356] on link "3" at bounding box center [465, 353] width 14 height 14
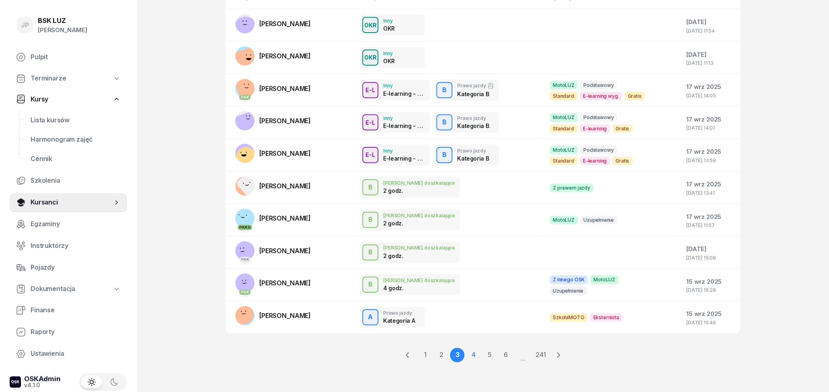
scroll to position [91, 0]
click at [468, 352] on link "4" at bounding box center [473, 354] width 14 height 14
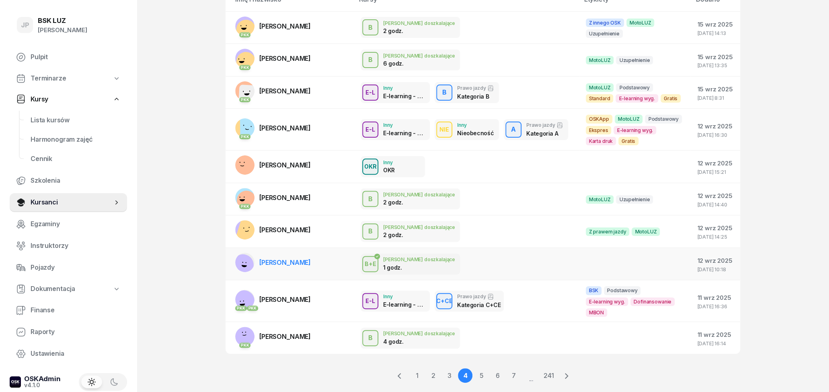
scroll to position [110, 0]
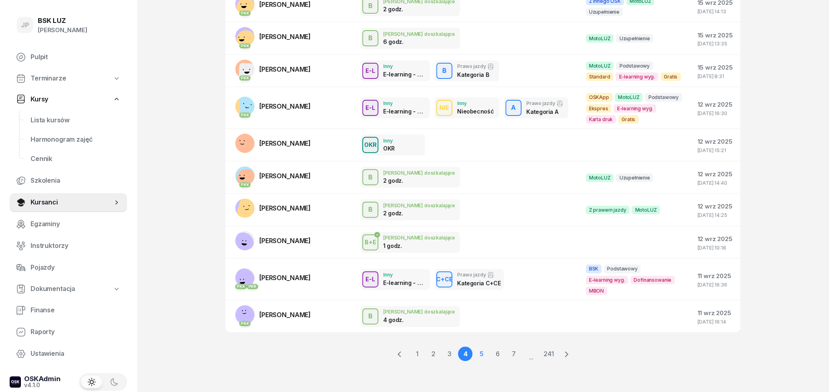
click at [481, 355] on link "5" at bounding box center [481, 353] width 14 height 14
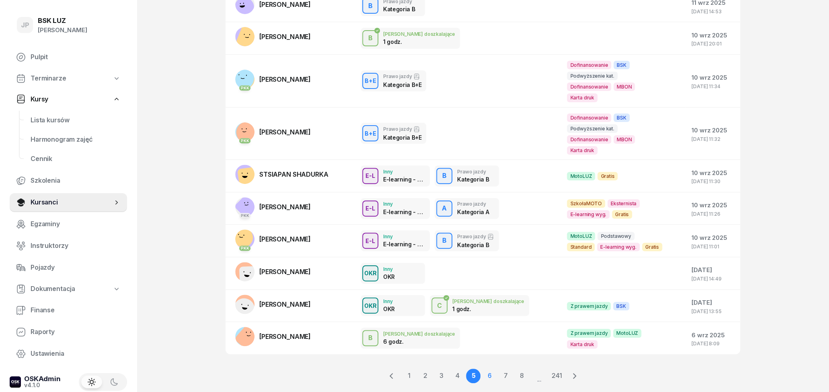
click at [487, 368] on link "6" at bounding box center [489, 375] width 14 height 14
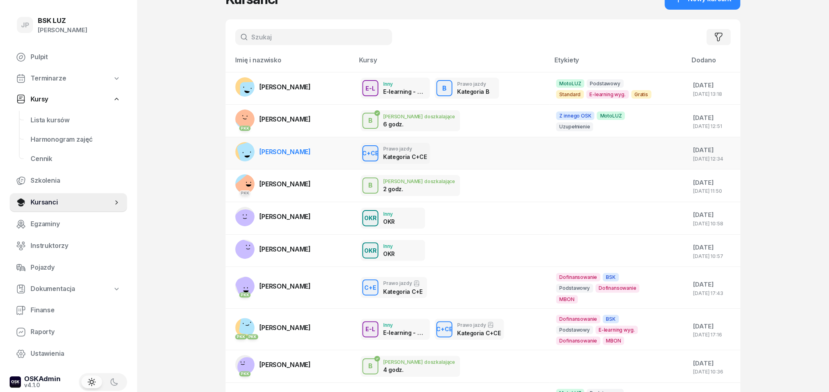
scroll to position [0, 0]
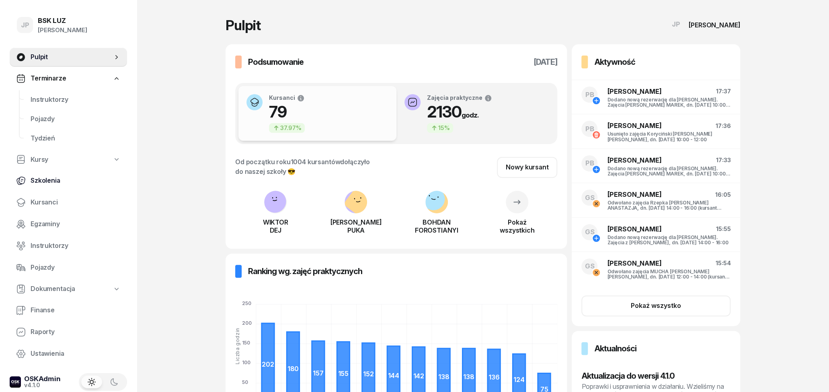
click at [49, 179] on span "Szkolenia" at bounding box center [76, 180] width 90 height 10
select select "createdAt-desc"
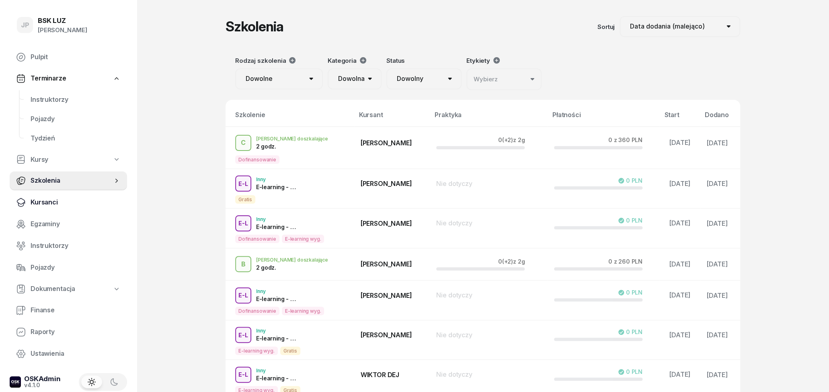
click at [53, 204] on span "Kursanci" at bounding box center [76, 202] width 90 height 10
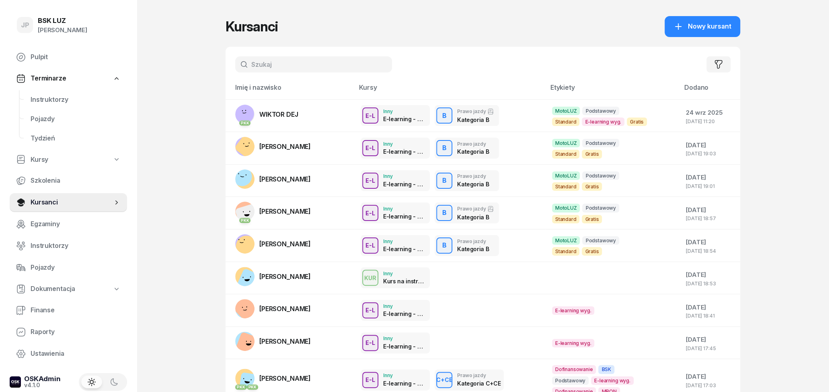
click at [272, 66] on input "text" at bounding box center [313, 64] width 157 height 16
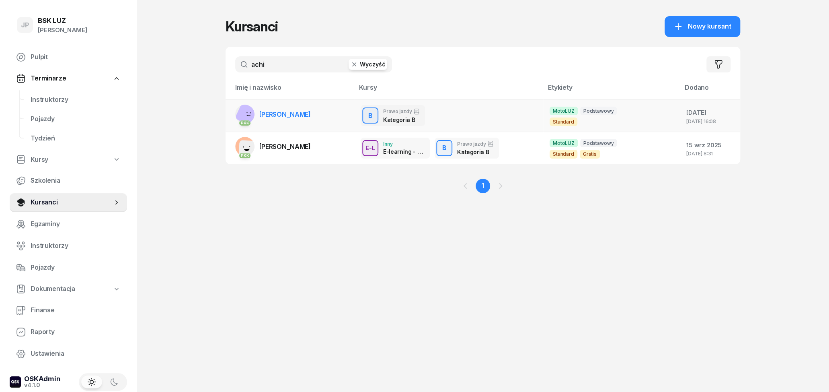
type input "achi"
click at [262, 109] on link "PKK JULIAN ACHIMESCU" at bounding box center [273, 114] width 76 height 19
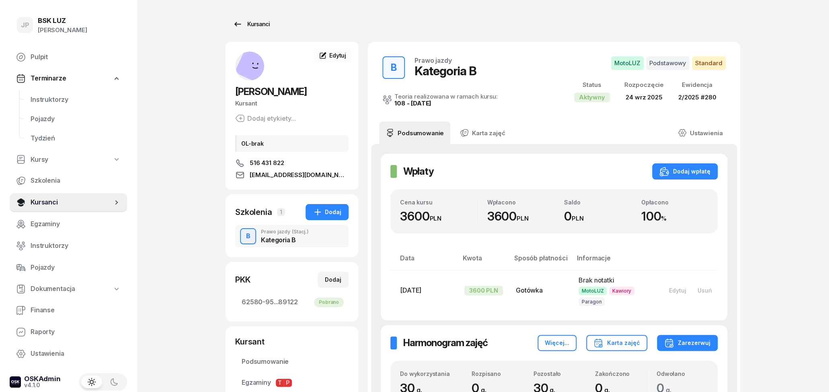
click at [236, 29] on icon at bounding box center [238, 24] width 10 height 10
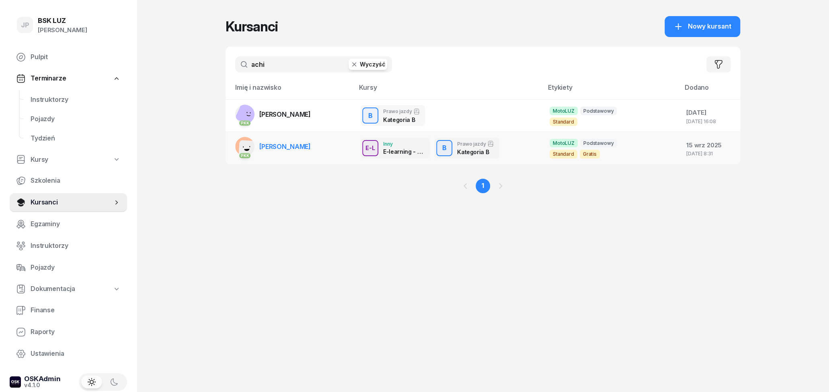
click at [293, 141] on link "PKK [PERSON_NAME]" at bounding box center [273, 146] width 76 height 19
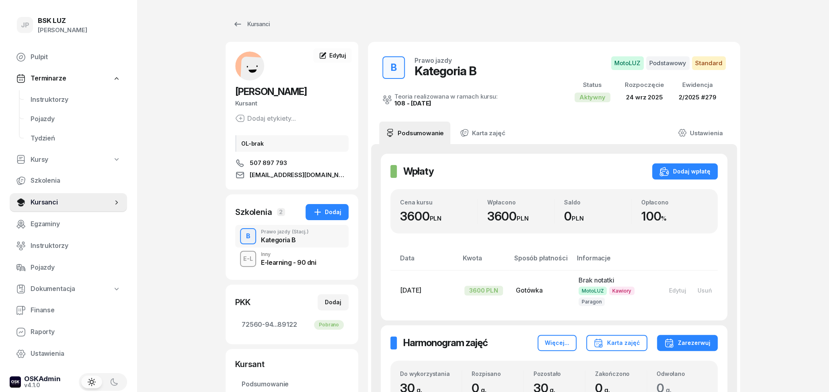
click at [327, 260] on div "E-L Inny E-learning - 90 dni" at bounding box center [291, 258] width 113 height 23
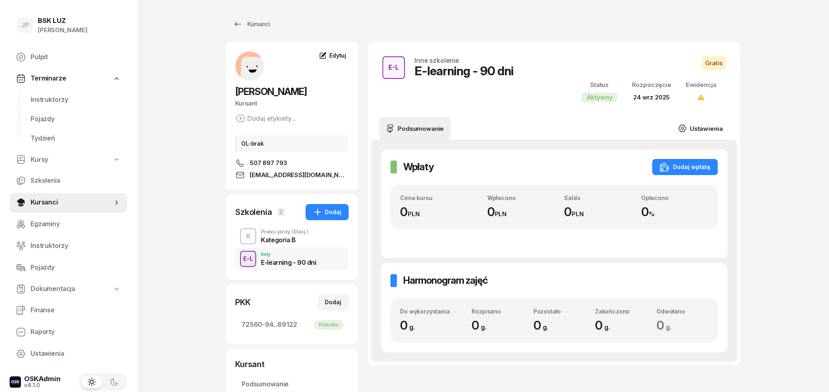
click at [689, 127] on link "Ustawienia" at bounding box center [699, 128] width 57 height 23
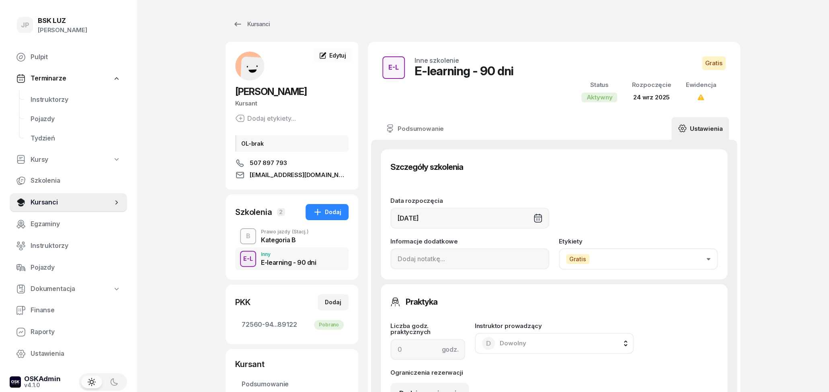
click at [629, 256] on button "Gratis" at bounding box center [638, 258] width 159 height 21
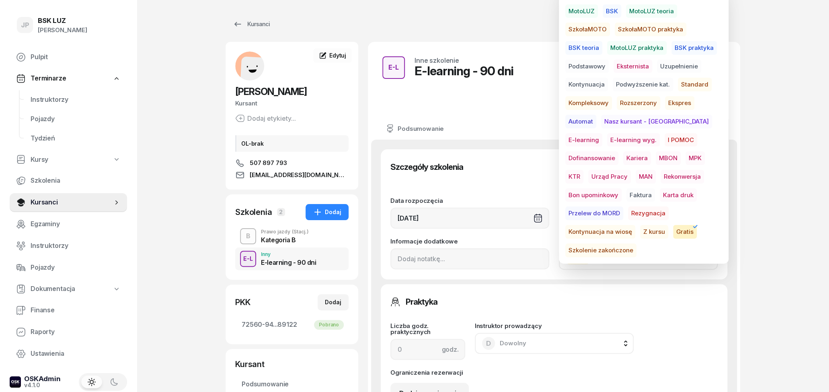
click at [607, 140] on span "E-learning wyg." at bounding box center [633, 140] width 53 height 14
click at [505, 173] on div "Szczegóły szkolenia" at bounding box center [553, 167] width 327 height 16
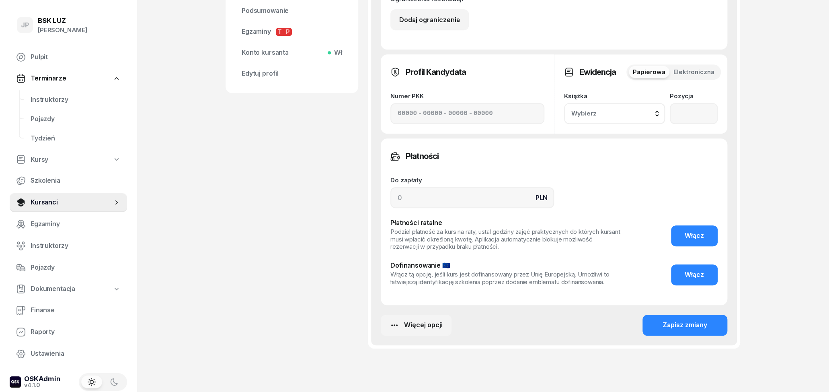
scroll to position [366, 0]
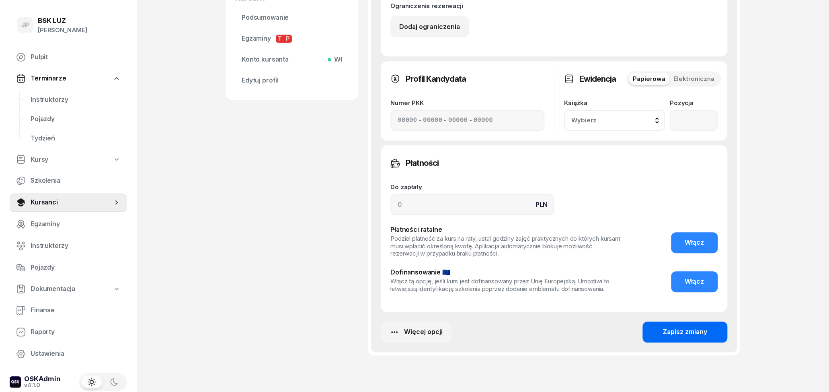
click at [659, 336] on button "Zapisz zmiany" at bounding box center [684, 331] width 85 height 21
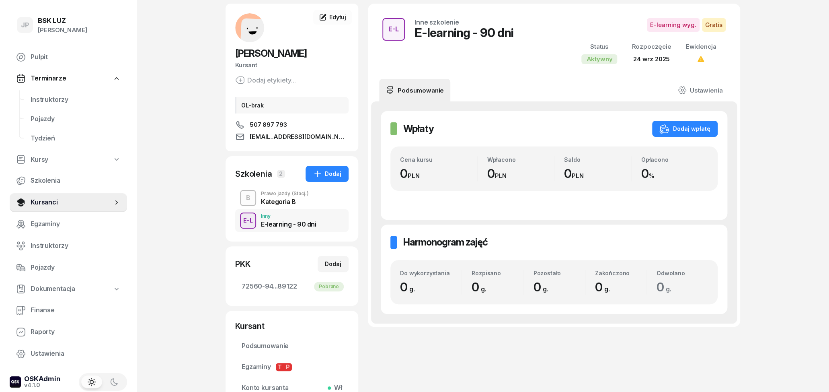
scroll to position [4, 0]
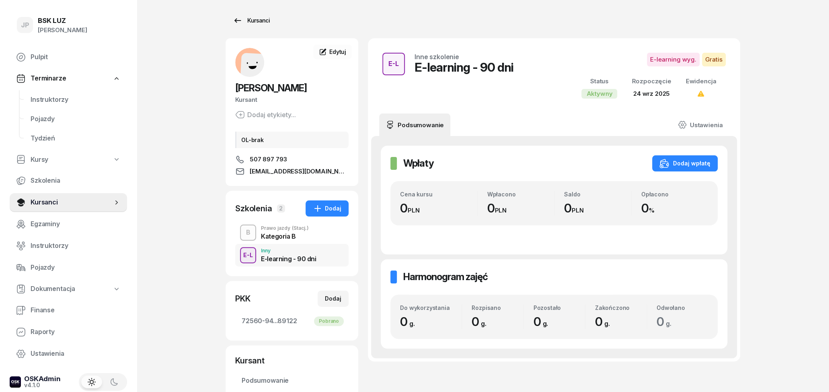
click at [250, 19] on div "Kursanci" at bounding box center [251, 21] width 37 height 10
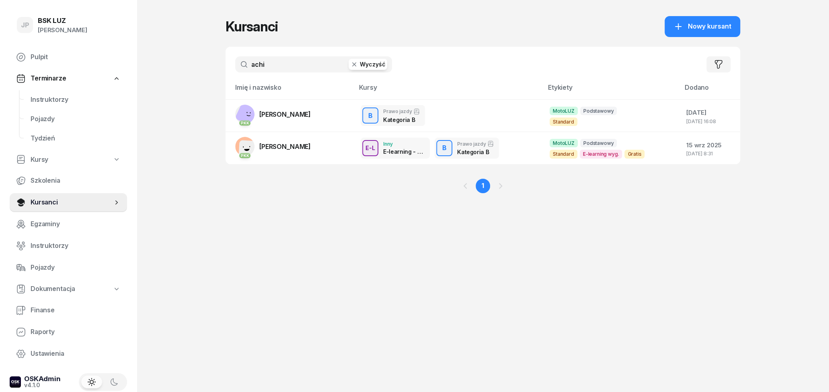
drag, startPoint x: 281, startPoint y: 68, endPoint x: 245, endPoint y: 74, distance: 36.2
click at [246, 72] on input "achi" at bounding box center [313, 64] width 157 height 16
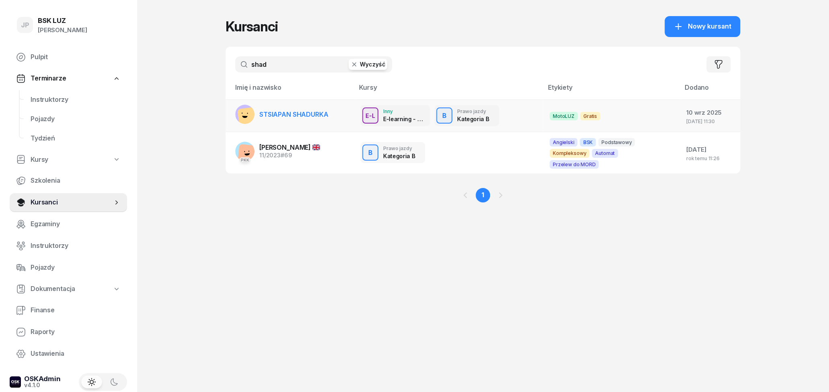
type input "shad"
click at [284, 115] on span "STSIAPAN SHADURKA" at bounding box center [293, 114] width 69 height 8
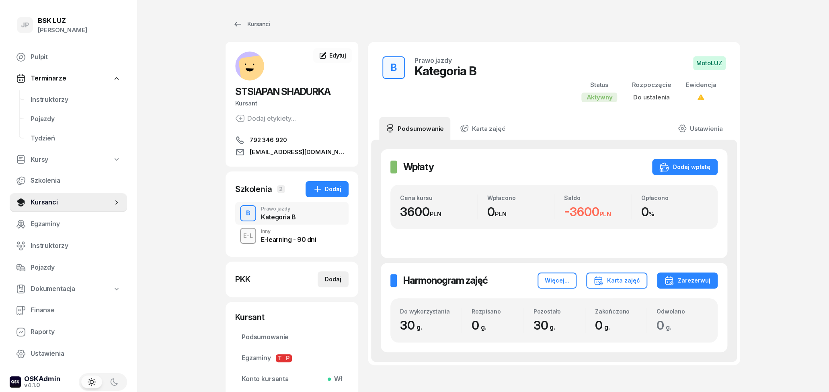
click at [337, 278] on div "Dodaj" at bounding box center [333, 279] width 16 height 10
select select
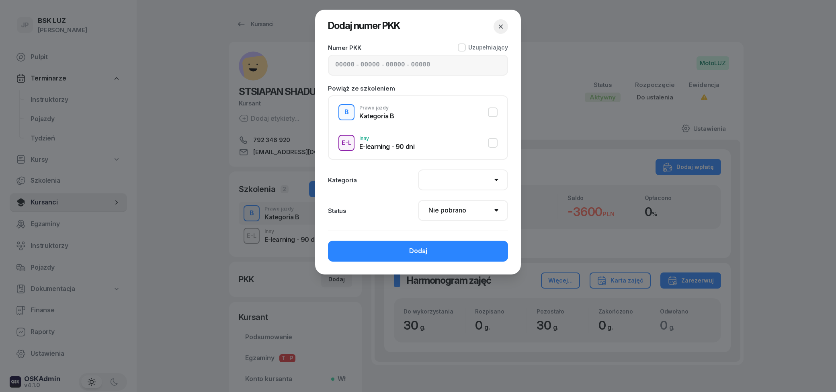
click at [346, 64] on input at bounding box center [344, 65] width 19 height 10
type input "42560"
type input "92243"
type input "63883"
type input "89122"
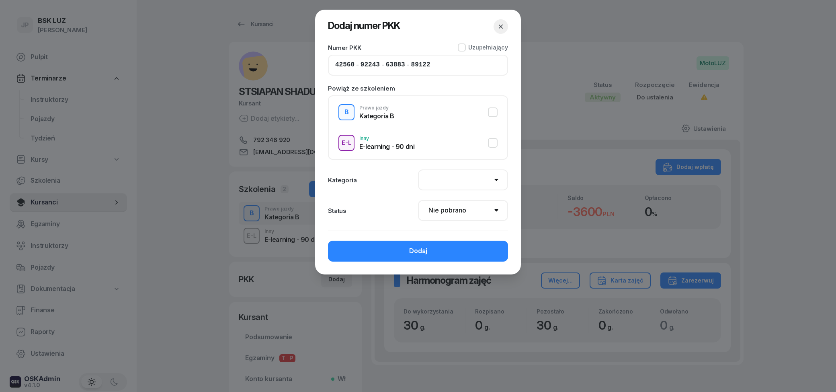
click at [421, 110] on button "B Prawo jazdy Kategoria B" at bounding box center [417, 112] width 159 height 16
select select "B"
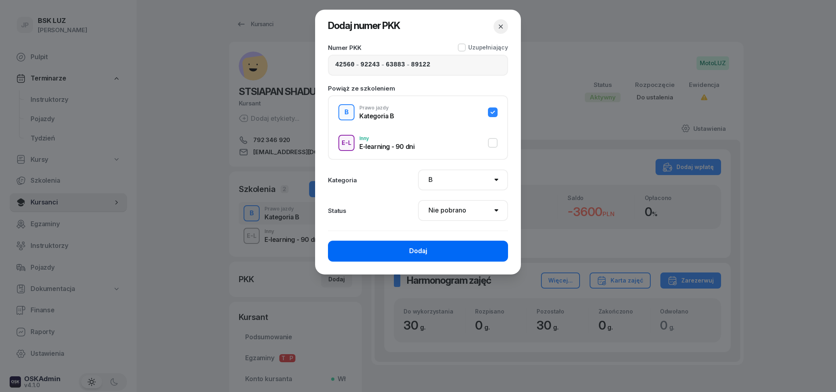
click at [423, 250] on div "Dodaj" at bounding box center [418, 251] width 18 height 10
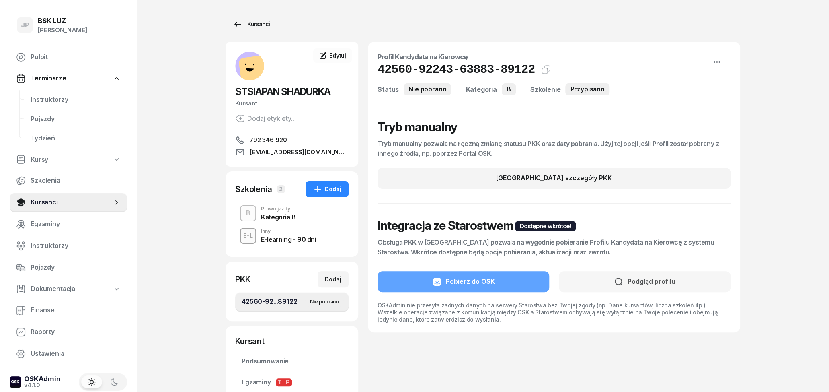
click at [234, 25] on icon at bounding box center [238, 24] width 10 height 10
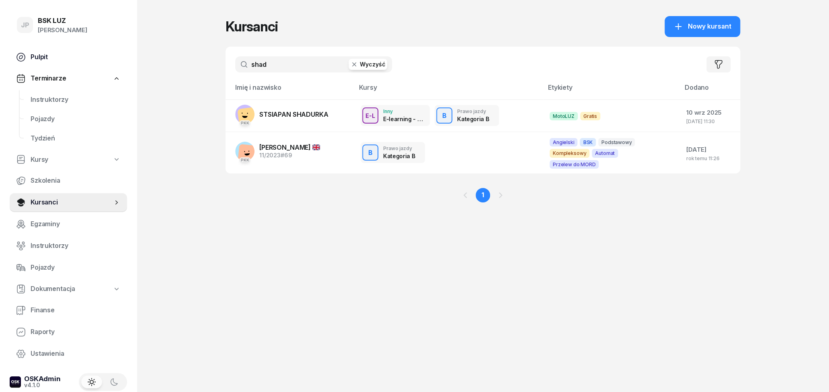
click at [62, 53] on span "Pulpit" at bounding box center [76, 57] width 90 height 10
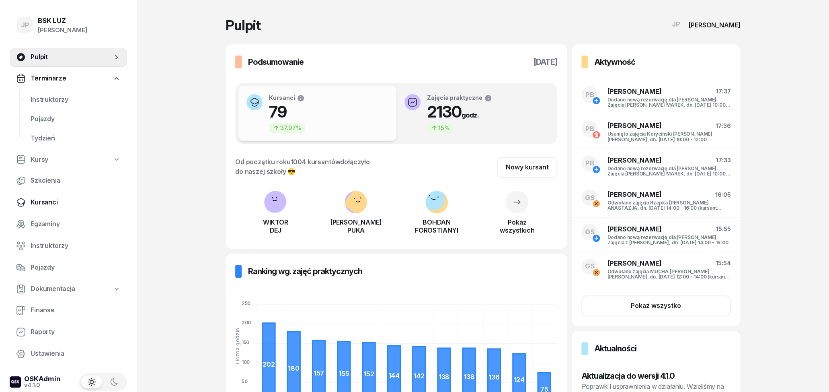
click at [53, 199] on span "Kursanci" at bounding box center [76, 202] width 90 height 10
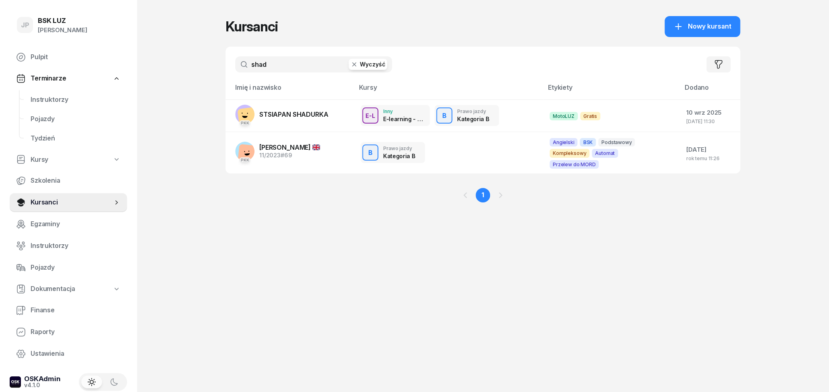
click at [358, 64] on icon "button" at bounding box center [354, 64] width 8 height 8
